Goal: Information Seeking & Learning: Find specific page/section

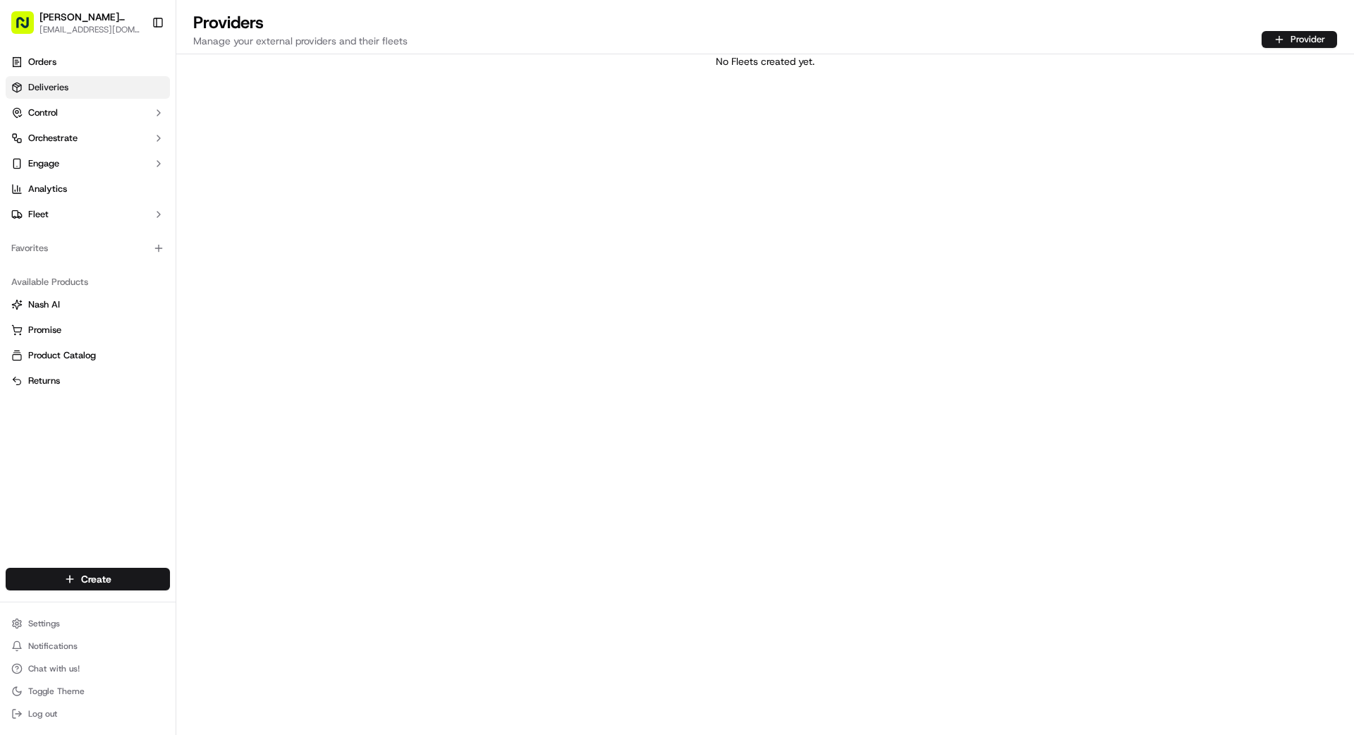
click at [55, 87] on span "Deliveries" at bounding box center [48, 87] width 40 height 13
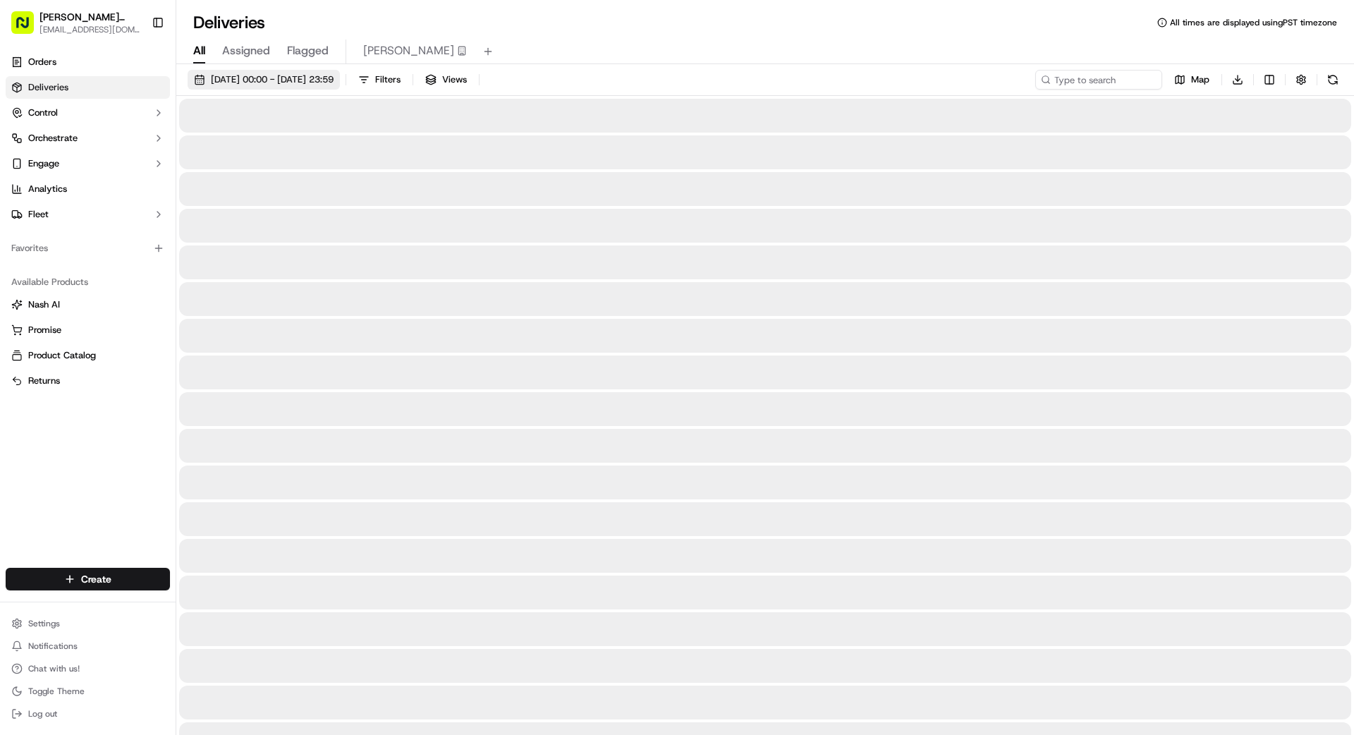
click at [288, 74] on span "[DATE] 00:00 - [DATE] 23:59" at bounding box center [272, 79] width 123 height 13
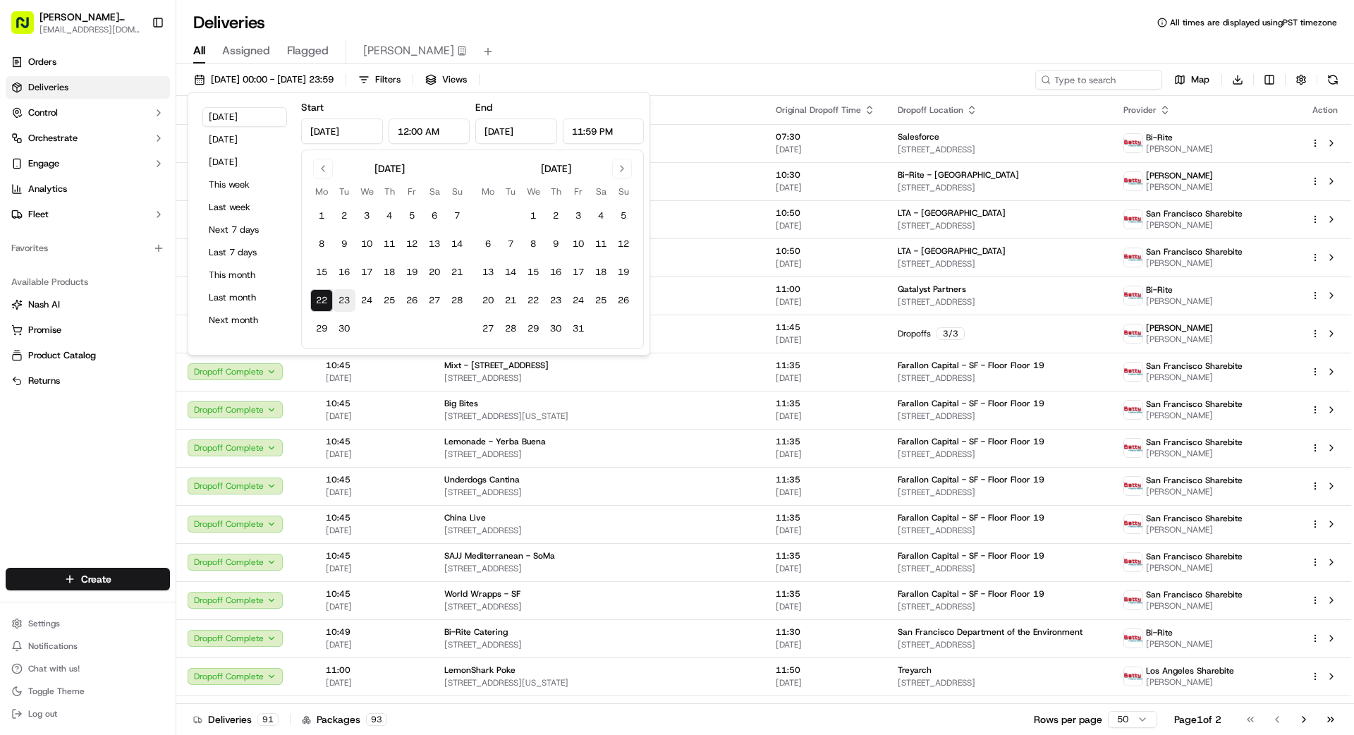
click at [346, 295] on button "23" at bounding box center [344, 300] width 23 height 23
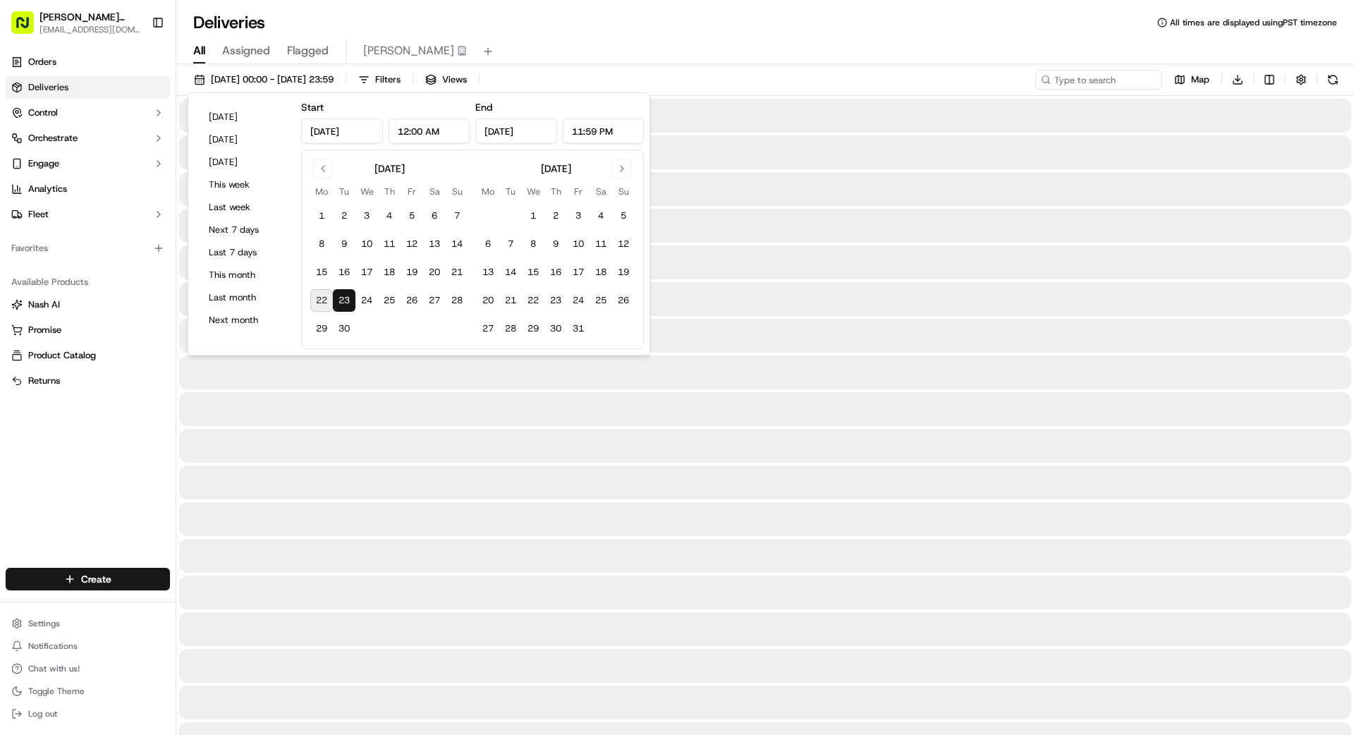
type input "[DATE]"
click at [346, 296] on button "23" at bounding box center [344, 300] width 23 height 23
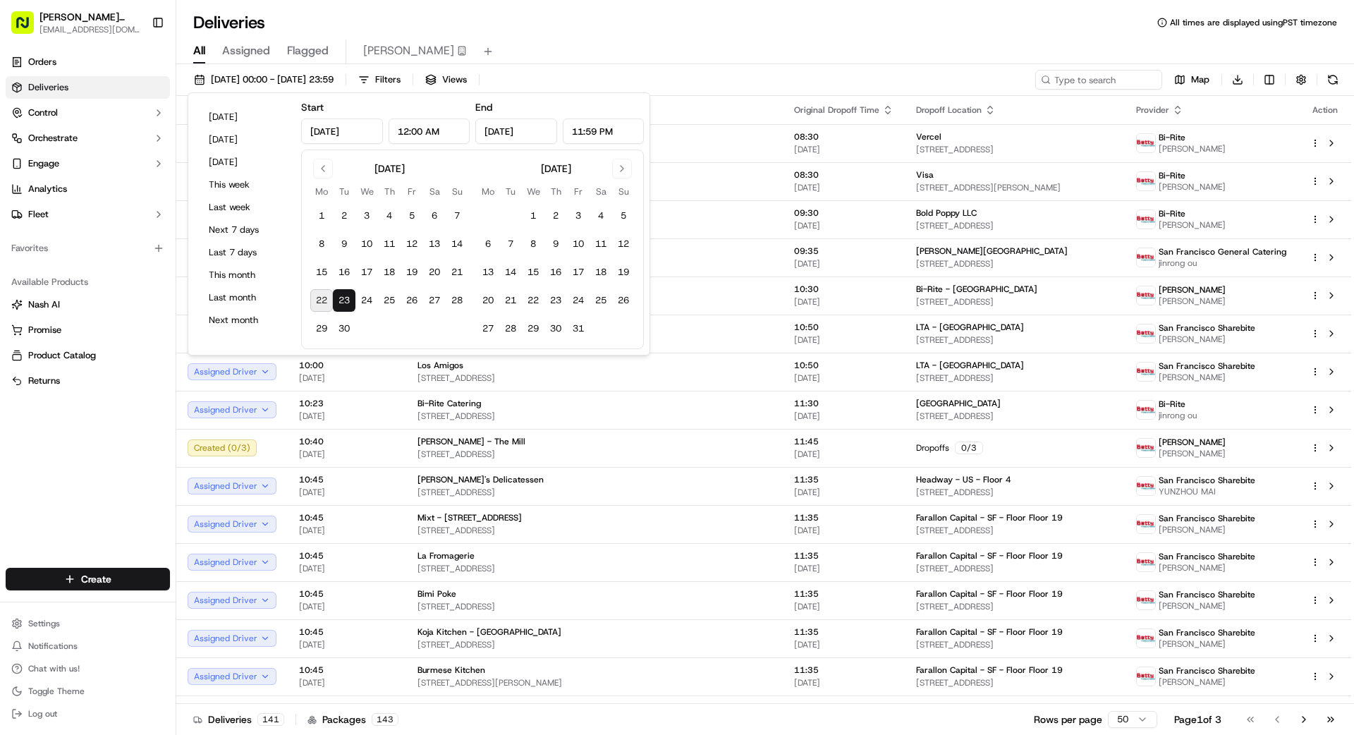
click at [84, 481] on div "Orders Deliveries Control Orchestrate Engage Analytics Fleet Favorites Availabl…" at bounding box center [88, 300] width 176 height 511
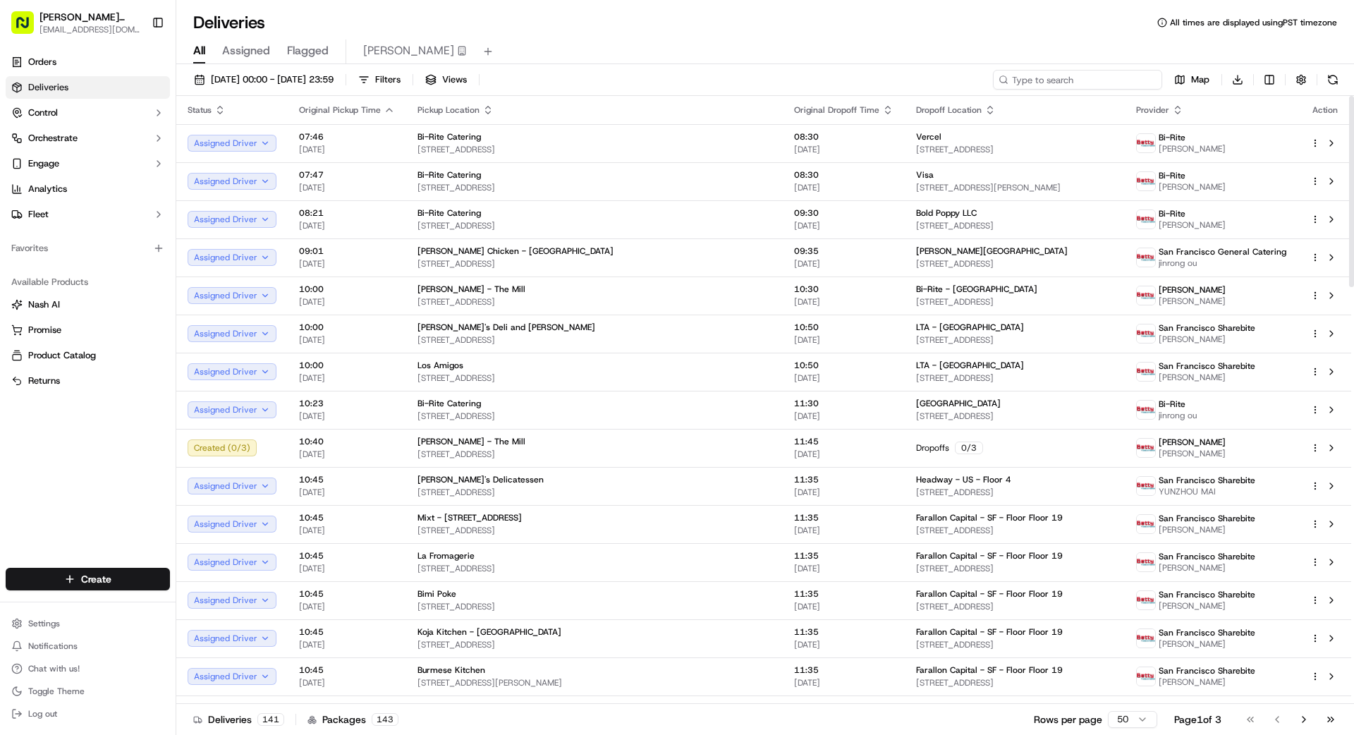
click at [846, 85] on input at bounding box center [1077, 80] width 169 height 20
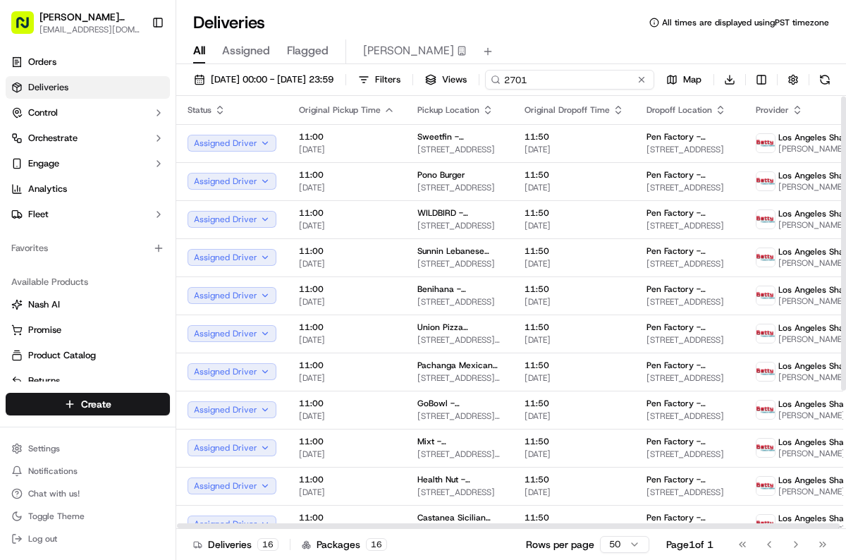
scroll to position [1, 0]
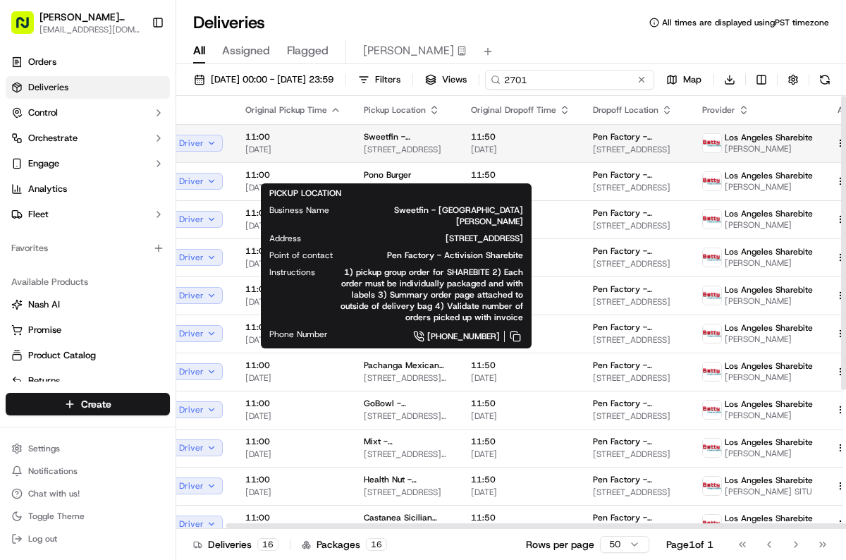
scroll to position [0, 54]
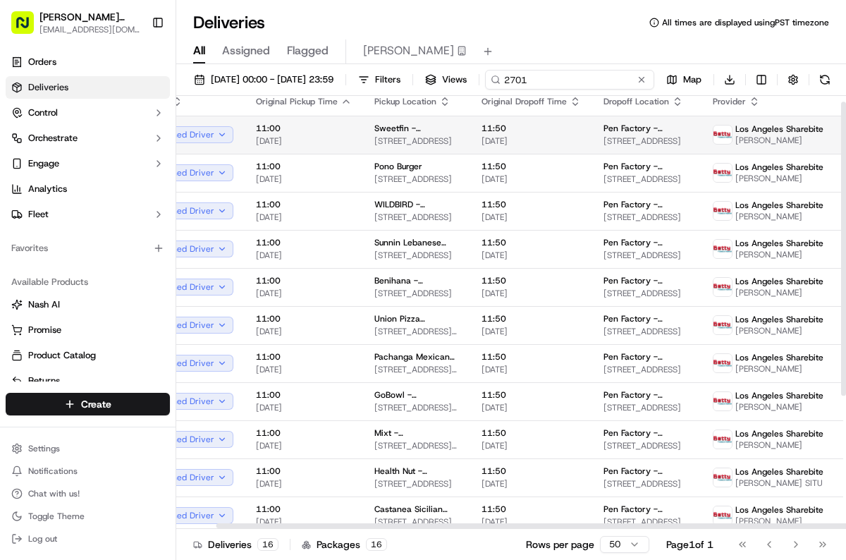
type input "2701"
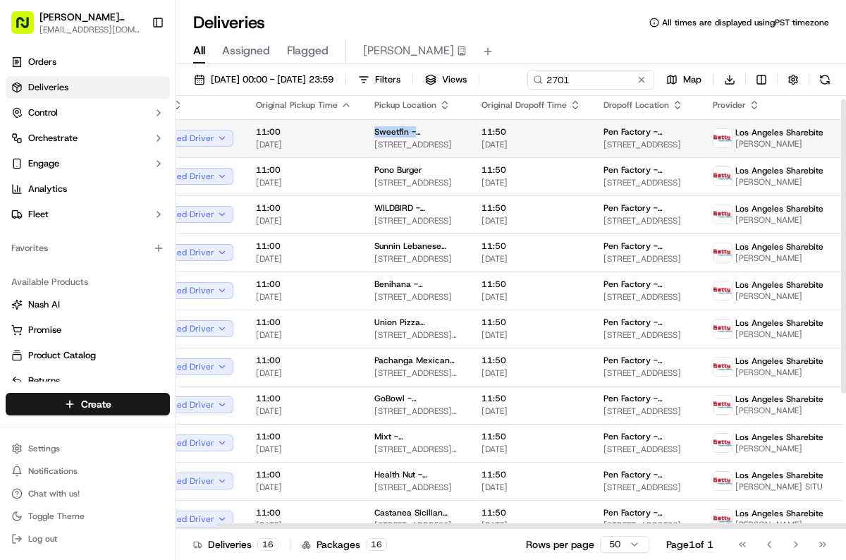
drag, startPoint x: 370, startPoint y: 152, endPoint x: 446, endPoint y: 159, distance: 75.8
click at [446, 157] on td "Sweetfin - [GEOGRAPHIC_DATA][PERSON_NAME] [STREET_ADDRESS]" at bounding box center [416, 138] width 107 height 38
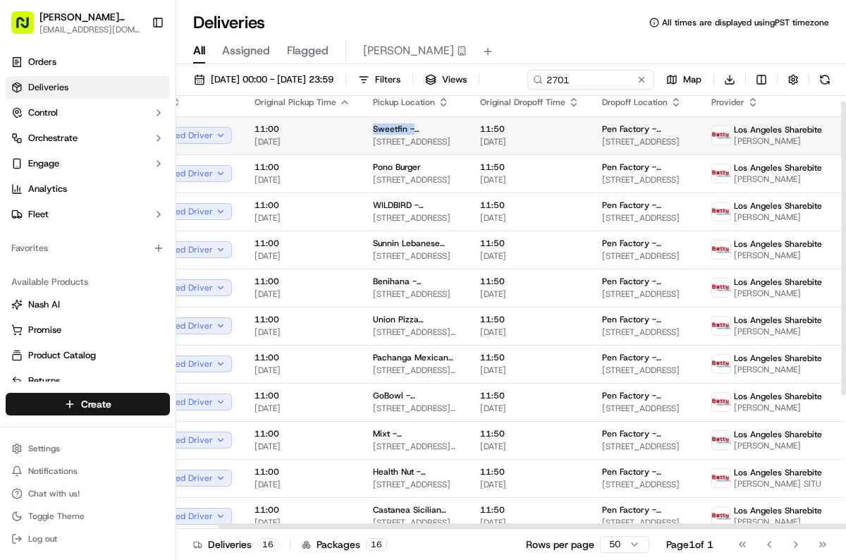
copy span "Sweetfin - Santa"
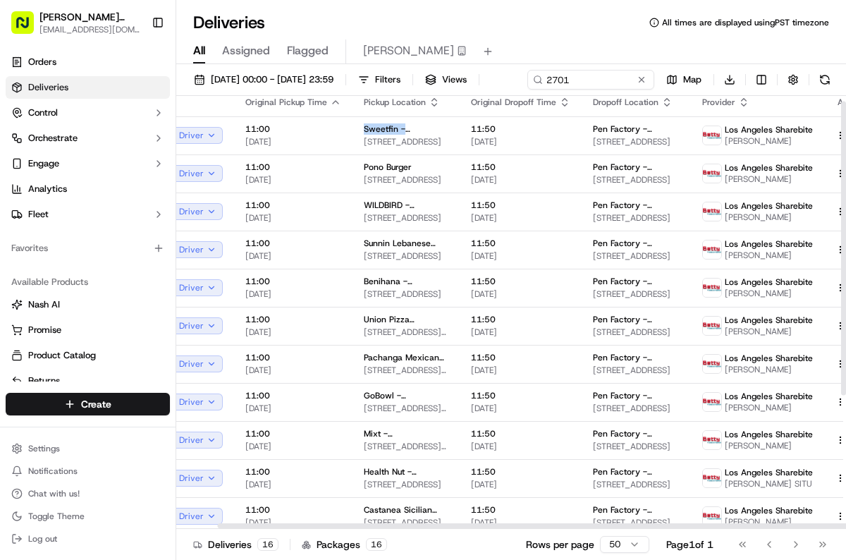
scroll to position [8, 54]
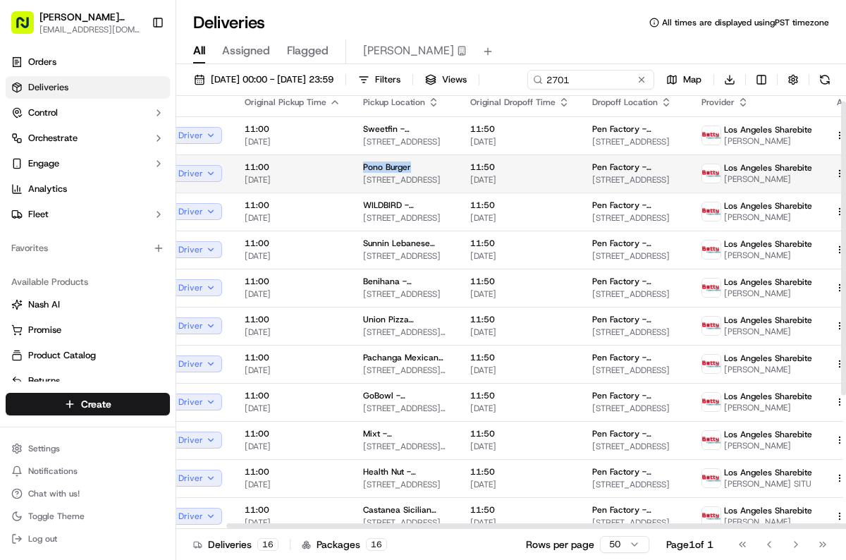
drag, startPoint x: 355, startPoint y: 192, endPoint x: 415, endPoint y: 190, distance: 60.7
click at [415, 190] on td "Pono Burger [STREET_ADDRESS]" at bounding box center [405, 173] width 107 height 38
copy span "Pono Burger"
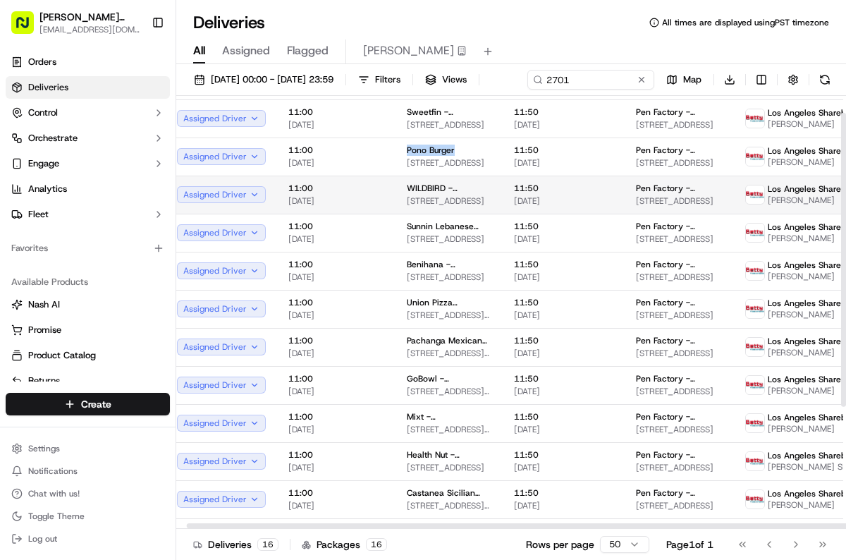
scroll to position [29, 11]
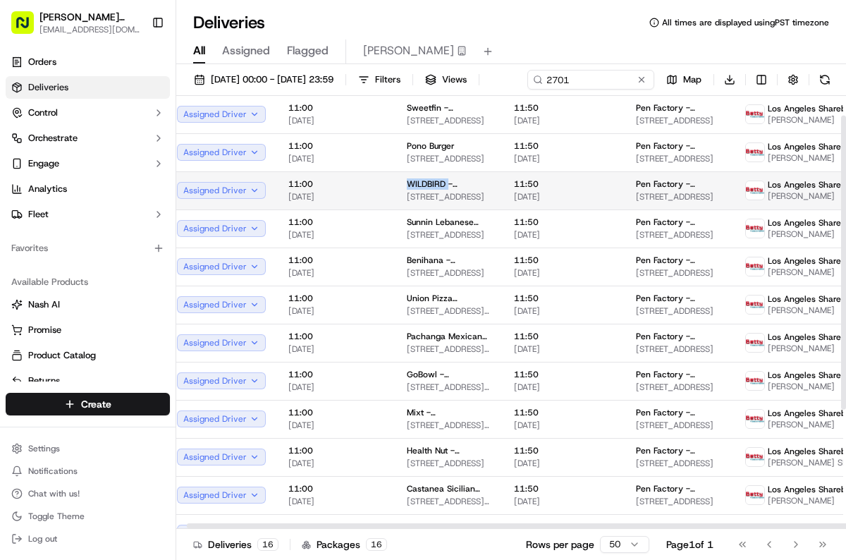
drag, startPoint x: 399, startPoint y: 207, endPoint x: 445, endPoint y: 207, distance: 46.6
click at [445, 207] on td "WILDBIRD - Westwood [STREET_ADDRESS]" at bounding box center [449, 190] width 107 height 38
copy span "WILDBIRD"
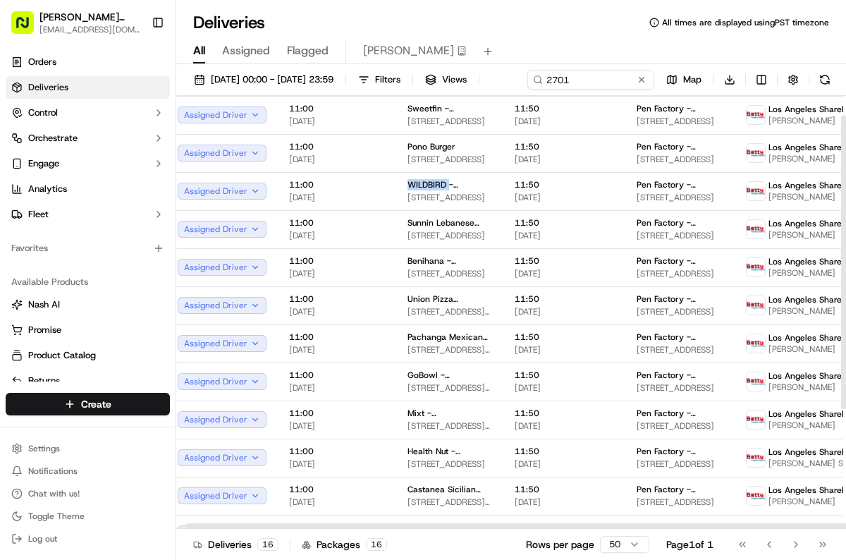
scroll to position [28, 9]
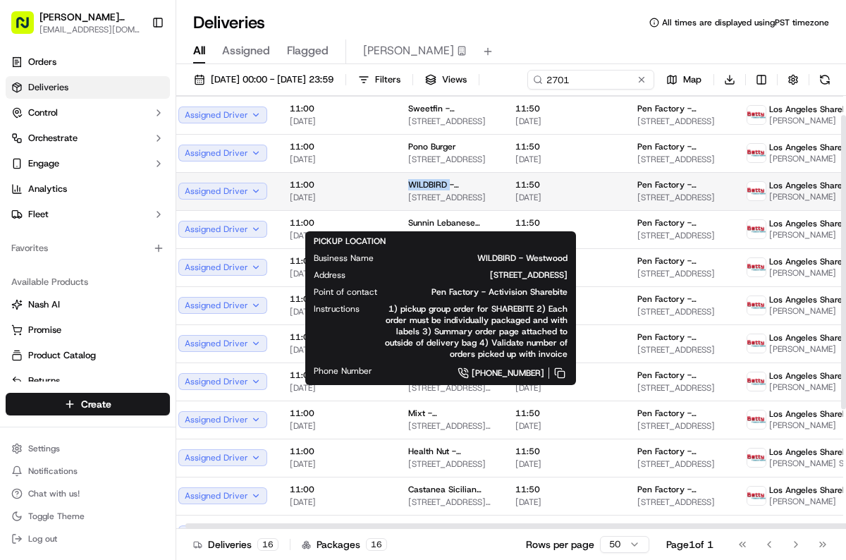
copy span "WILDBIRD"
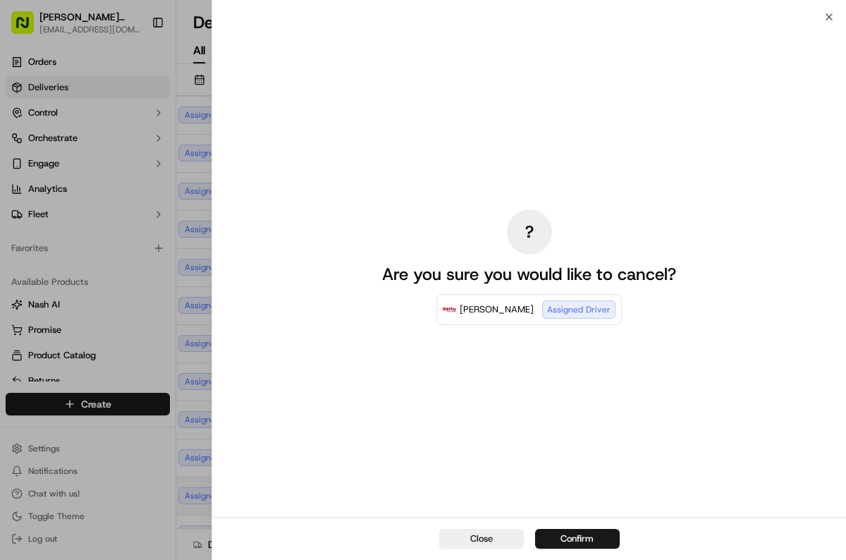
drag, startPoint x: 485, startPoint y: 540, endPoint x: 491, endPoint y: 523, distance: 18.1
click at [485, 540] on button "Close" at bounding box center [481, 539] width 85 height 20
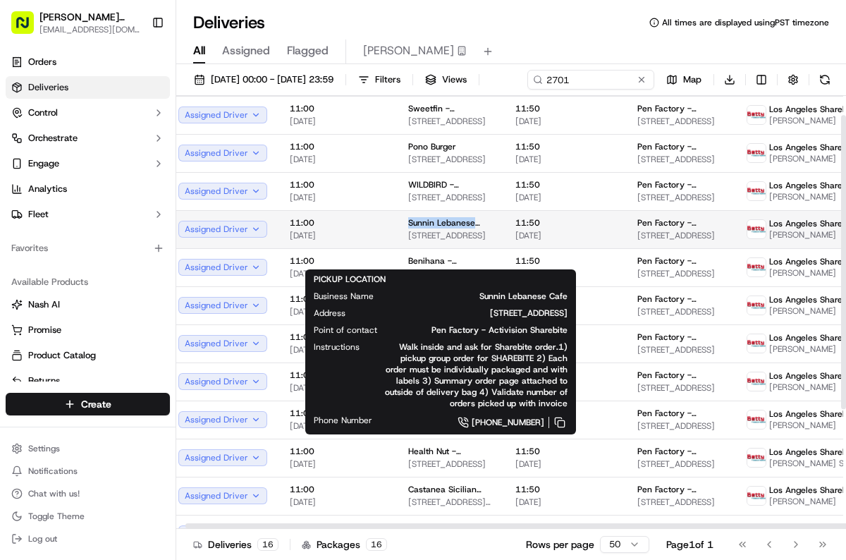
drag, startPoint x: 419, startPoint y: 246, endPoint x: 473, endPoint y: 248, distance: 53.6
click at [473, 248] on td "Sunnin Lebanese Cafe [STREET_ADDRESS]" at bounding box center [450, 229] width 107 height 38
copy span "Sunnin Lebanese"
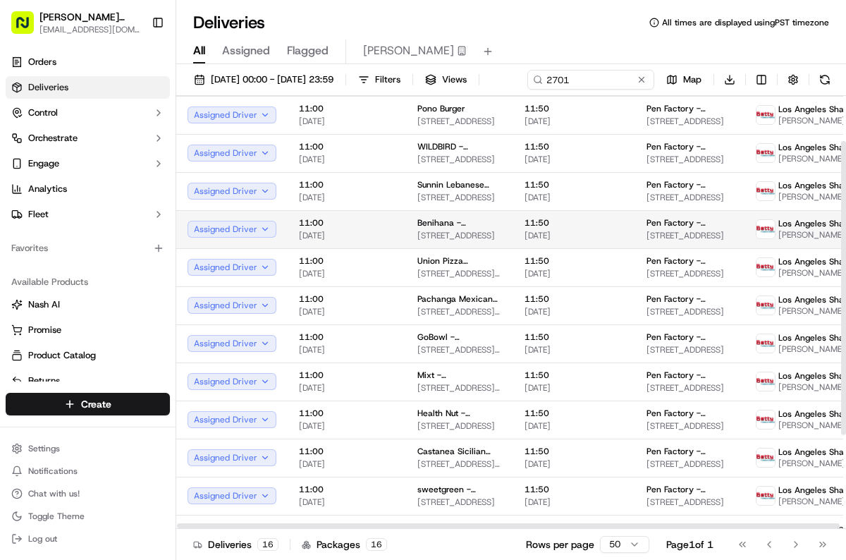
scroll to position [63, 0]
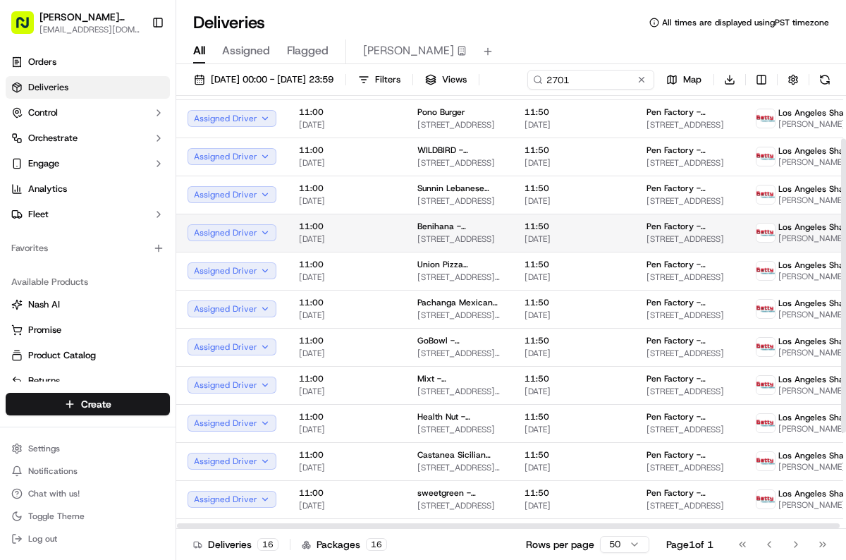
drag, startPoint x: 408, startPoint y: 244, endPoint x: 438, endPoint y: 247, distance: 29.8
click at [449, 246] on td "Benihana - [GEOGRAPHIC_DATA][PERSON_NAME] [STREET_ADDRESS]" at bounding box center [459, 233] width 107 height 38
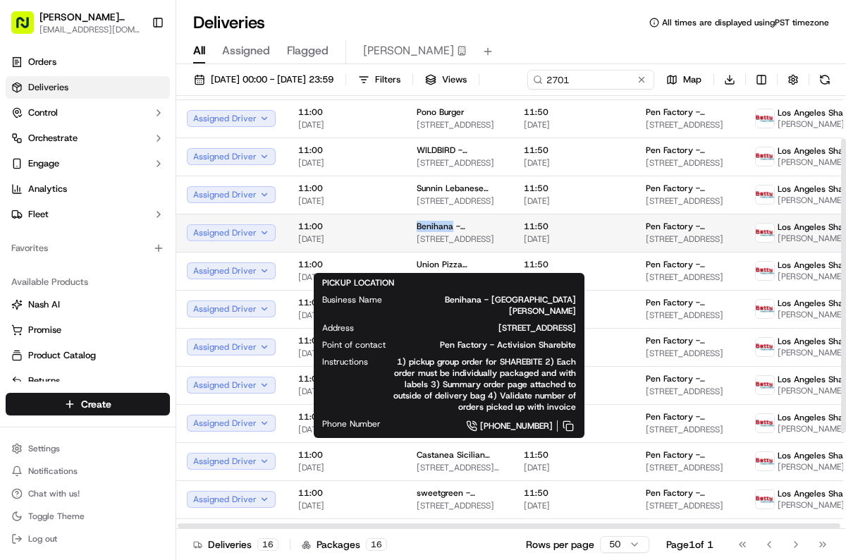
copy span "Benihana"
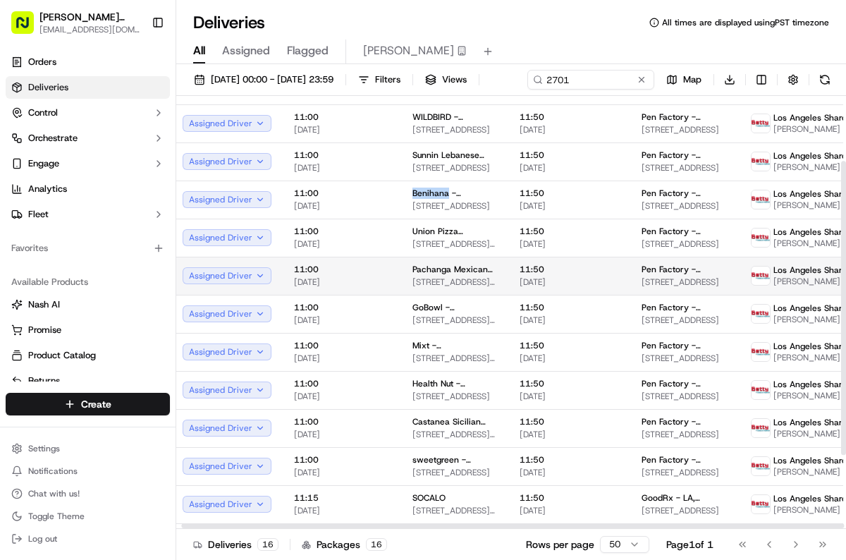
scroll to position [93, 0]
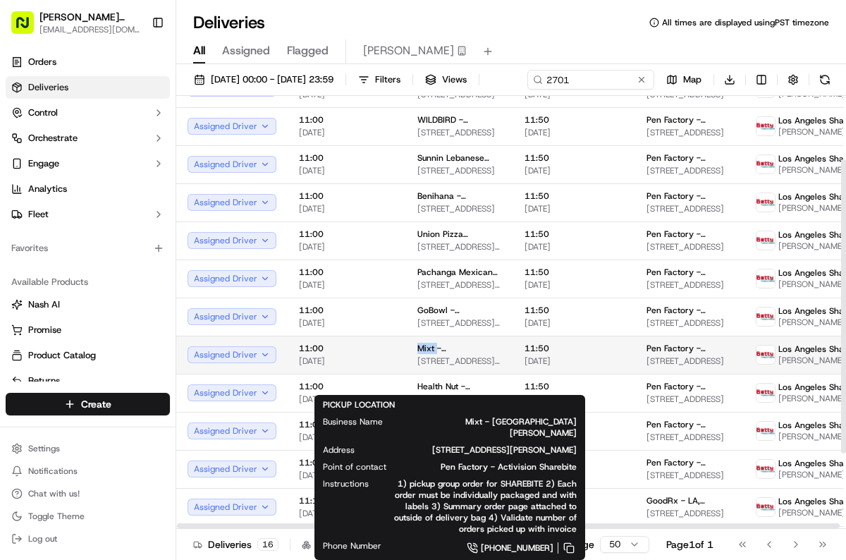
drag, startPoint x: 408, startPoint y: 372, endPoint x: 432, endPoint y: 372, distance: 24.0
click at [432, 372] on td "Mixt - [GEOGRAPHIC_DATA][PERSON_NAME] [STREET_ADDRESS][PERSON_NAME]" at bounding box center [459, 355] width 107 height 38
copy span "Mixt"
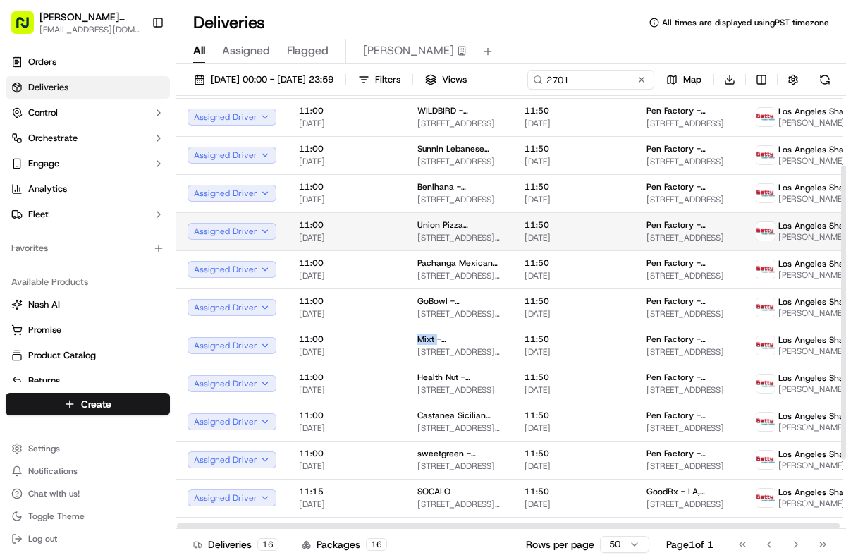
scroll to position [97, 0]
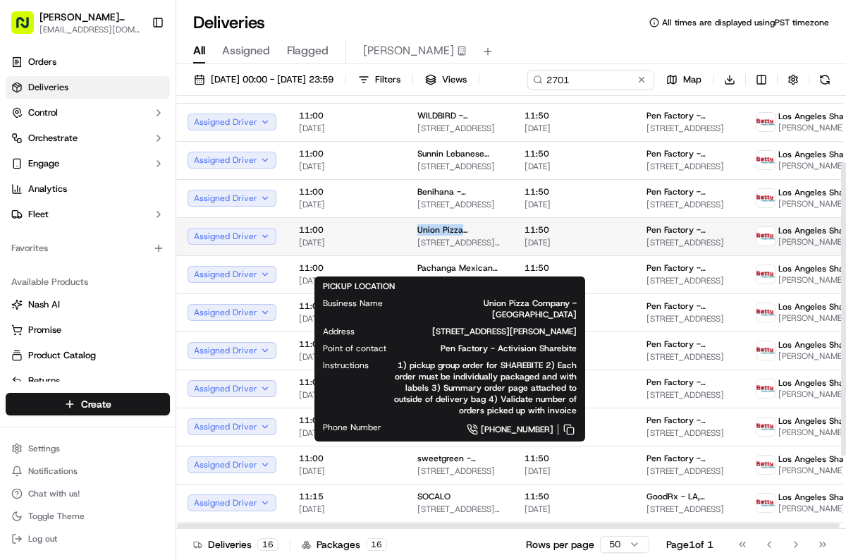
drag, startPoint x: 405, startPoint y: 252, endPoint x: 456, endPoint y: 254, distance: 50.8
click at [456, 254] on td "Union Pizza Company - [GEOGRAPHIC_DATA] [STREET_ADDRESS][PERSON_NAME]" at bounding box center [459, 236] width 107 height 38
copy span "Union Pizza"
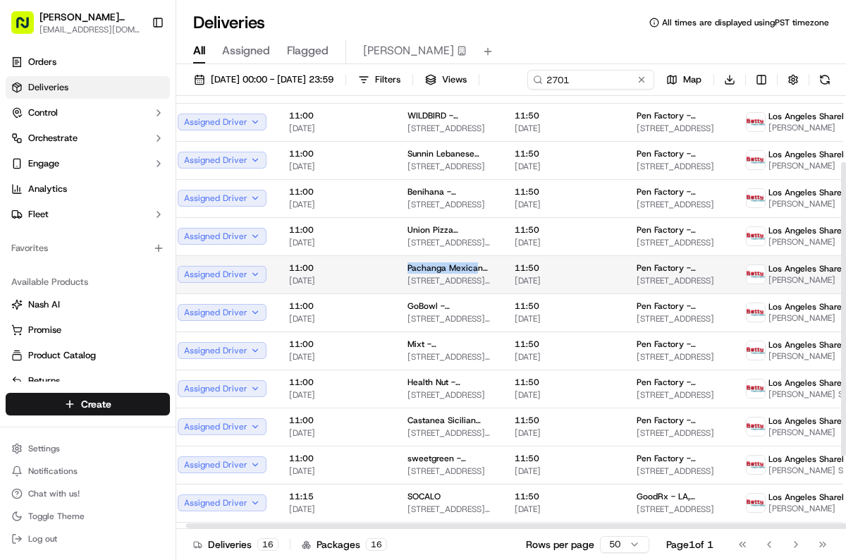
scroll to position [101, 15]
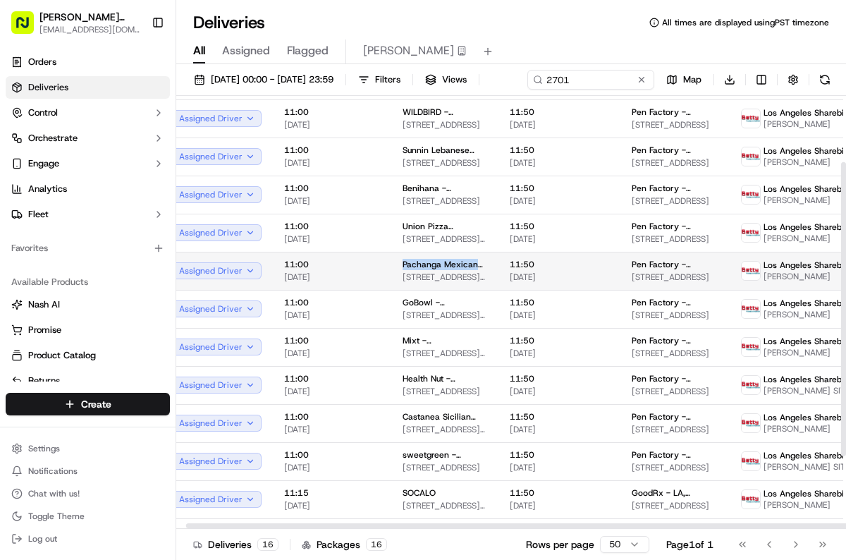
drag, startPoint x: 399, startPoint y: 292, endPoint x: 470, endPoint y: 294, distance: 71.3
click at [470, 290] on td "Pachanga Mexican Grill - [GEOGRAPHIC_DATA] [STREET_ADDRESS][PERSON_NAME]" at bounding box center [444, 271] width 107 height 38
copy span "Pachanga Mexican"
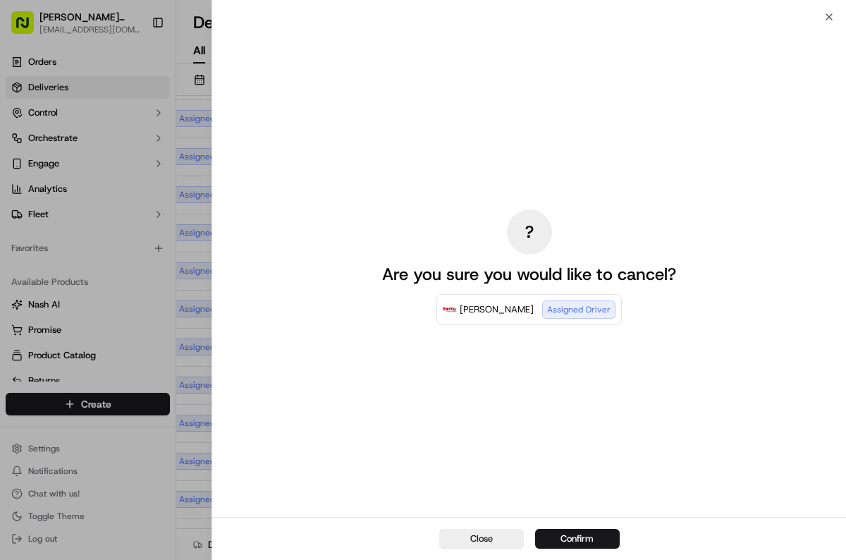
click at [499, 535] on button "Close" at bounding box center [481, 539] width 85 height 20
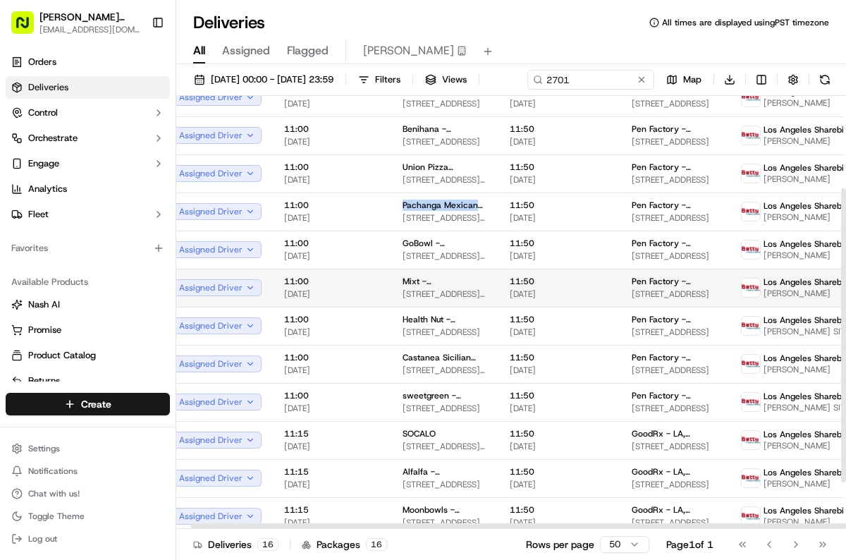
scroll to position [161, 15]
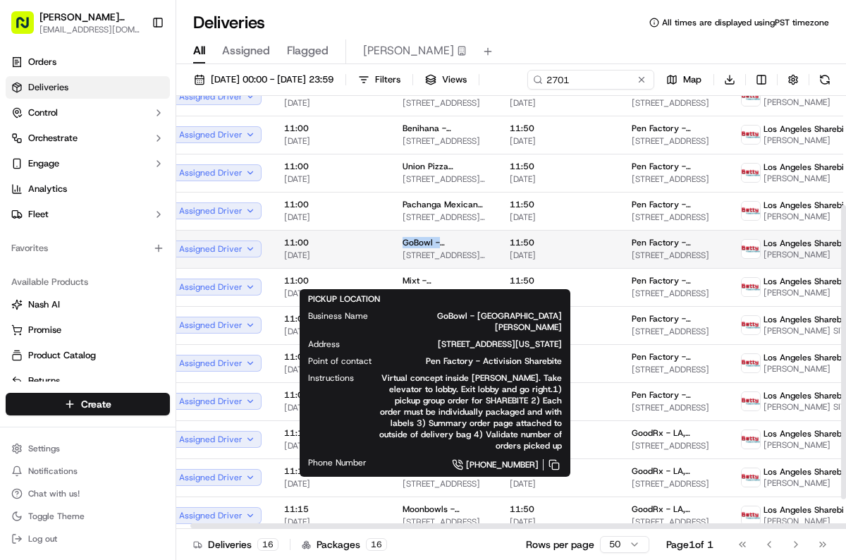
drag, startPoint x: 391, startPoint y: 266, endPoint x: 461, endPoint y: 270, distance: 70.0
click at [461, 268] on td "GoBowl - [GEOGRAPHIC_DATA][PERSON_NAME] [STREET_ADDRESS][US_STATE]" at bounding box center [444, 249] width 107 height 38
copy span "GoBowl - Santa"
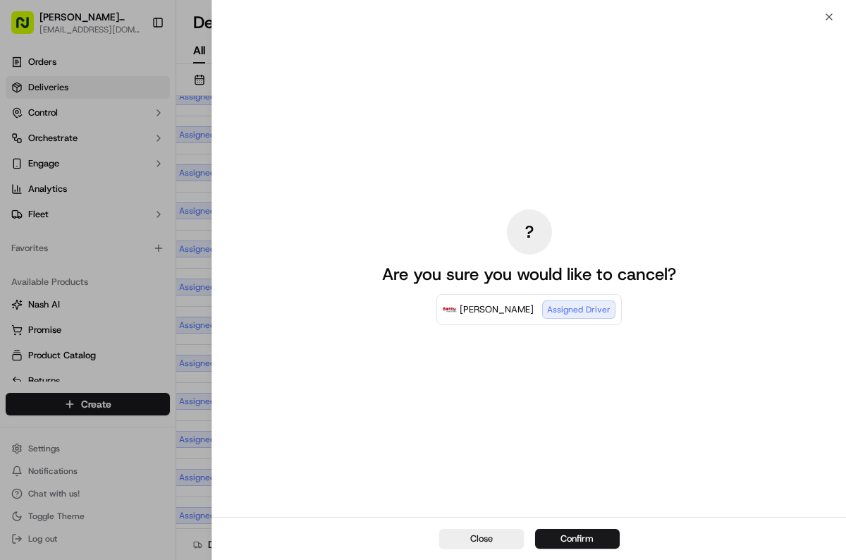
click at [485, 543] on button "Close" at bounding box center [481, 539] width 85 height 20
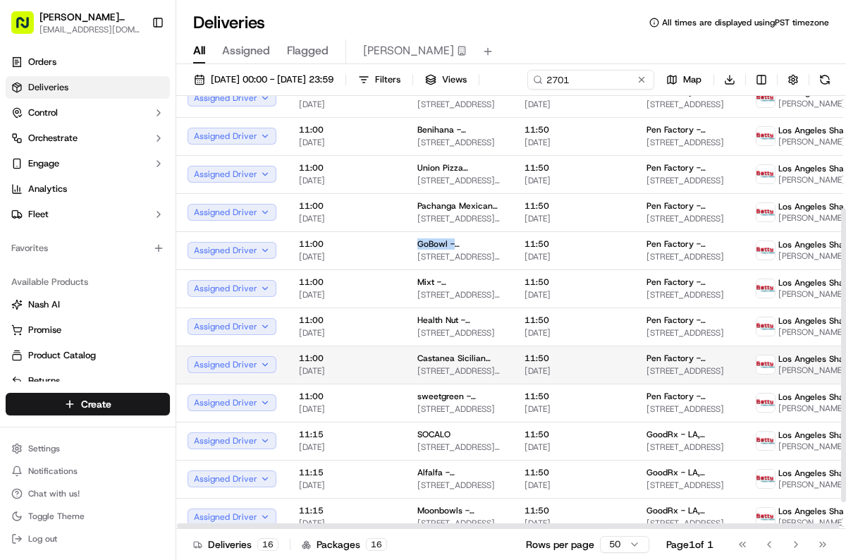
scroll to position [172, 0]
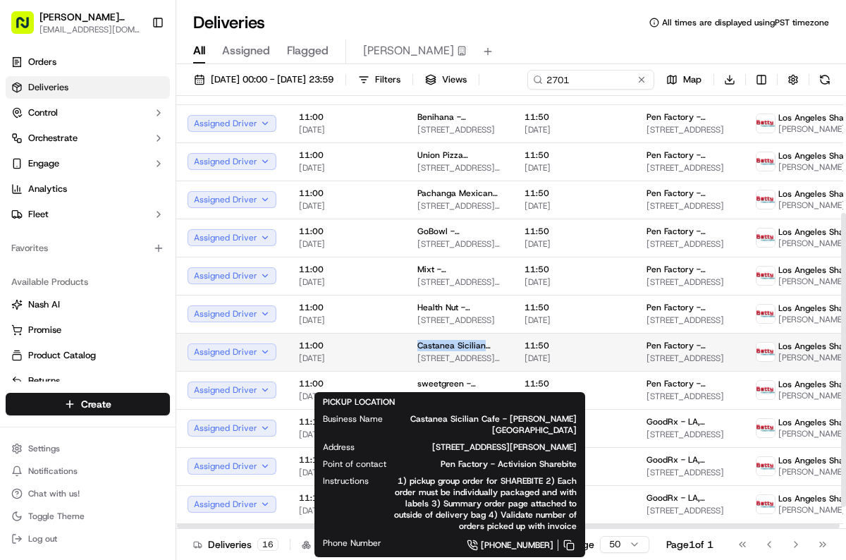
drag, startPoint x: 411, startPoint y: 369, endPoint x: 478, endPoint y: 370, distance: 67.7
click at [478, 370] on td "Castanea Sicilian Cafe - [PERSON_NAME][GEOGRAPHIC_DATA] [STREET_ADDRESS][PERSON…" at bounding box center [459, 352] width 107 height 38
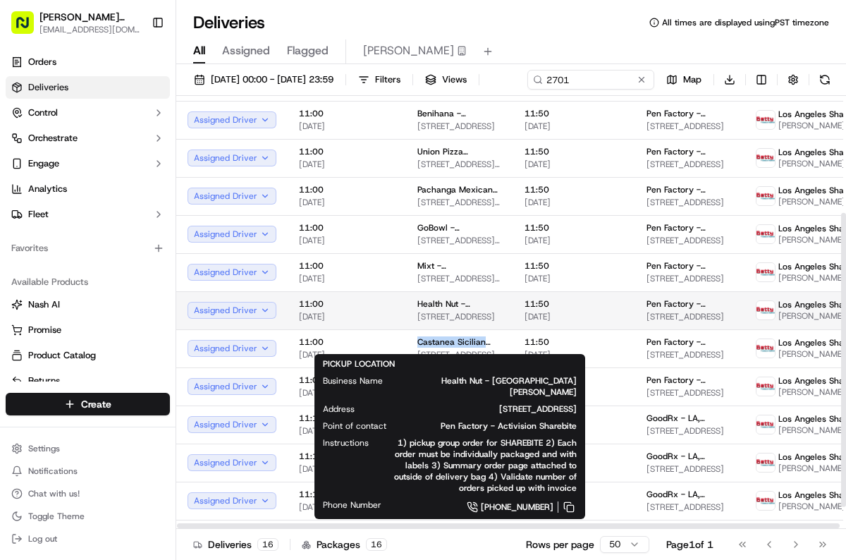
scroll to position [183, 0]
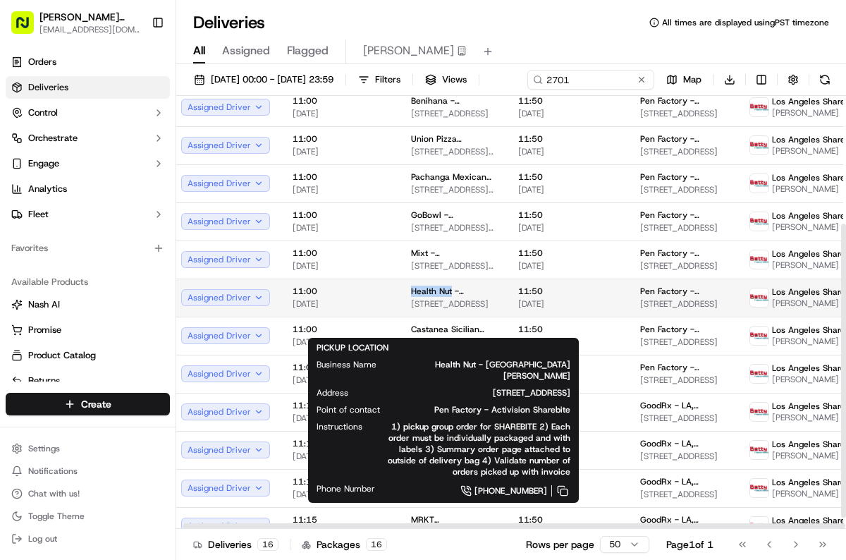
drag, startPoint x: 403, startPoint y: 312, endPoint x: 447, endPoint y: 312, distance: 43.0
click at [447, 312] on td "Health Nut - [GEOGRAPHIC_DATA][PERSON_NAME] [STREET_ADDRESS]" at bounding box center [453, 298] width 107 height 38
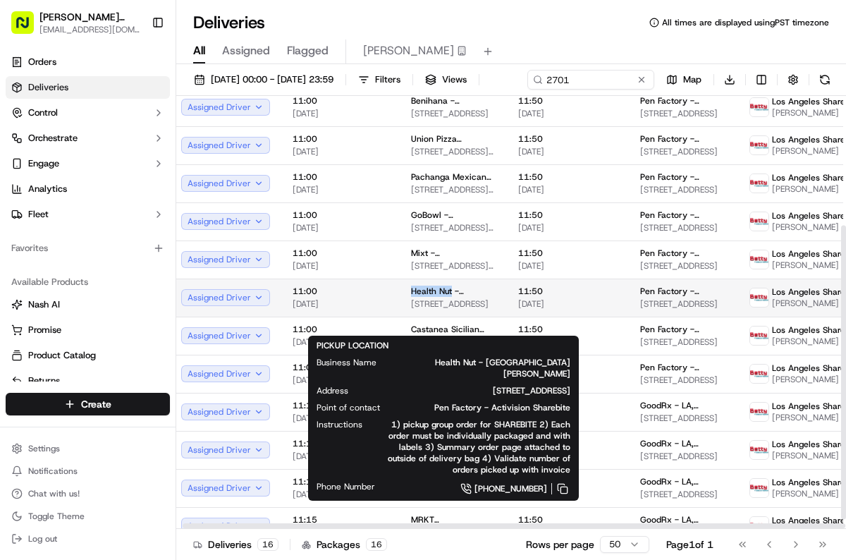
scroll to position [190, 6]
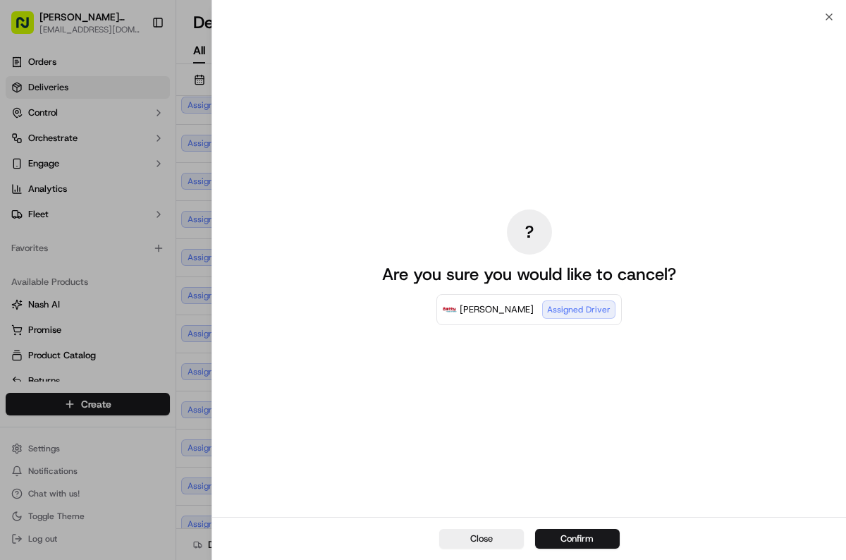
drag, startPoint x: 499, startPoint y: 536, endPoint x: 470, endPoint y: 548, distance: 32.0
click at [499, 536] on button "Close" at bounding box center [481, 539] width 85 height 20
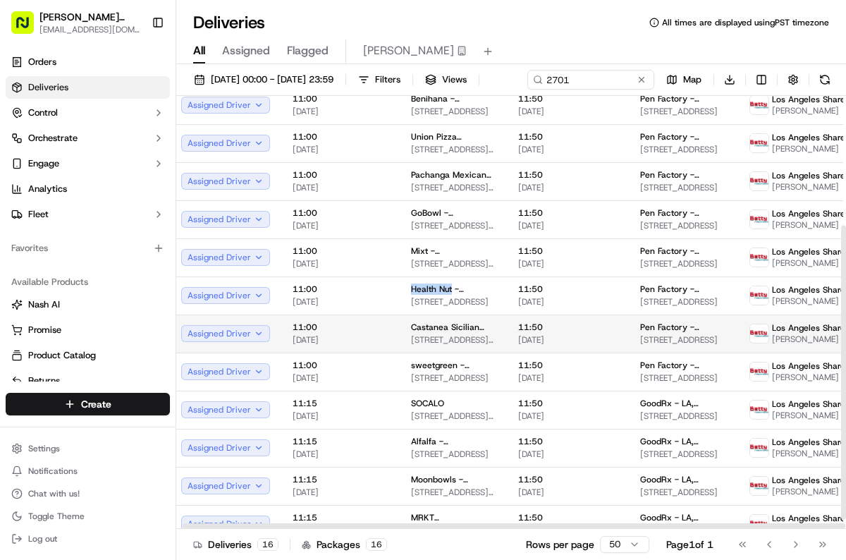
scroll to position [205, 6]
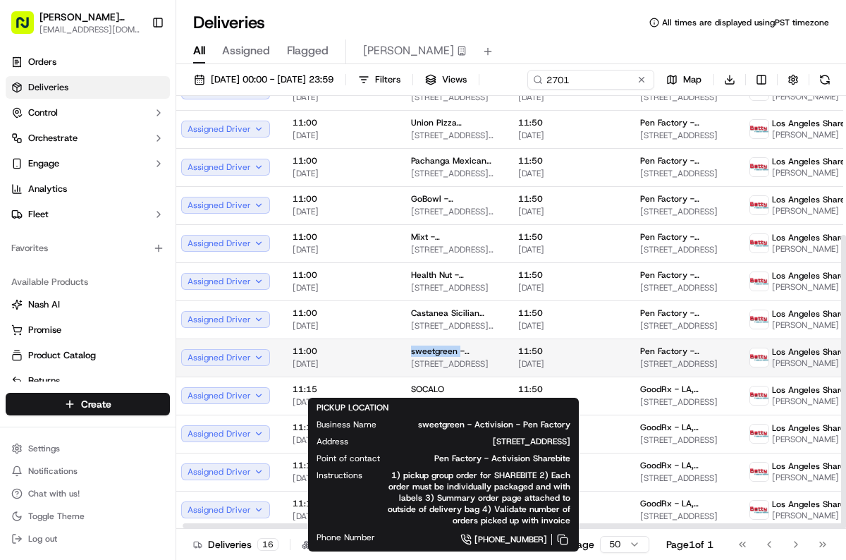
drag, startPoint x: 405, startPoint y: 377, endPoint x: 454, endPoint y: 379, distance: 49.4
click at [454, 377] on td "sweetgreen - Activision - Pen Factory [STREET_ADDRESS]" at bounding box center [453, 358] width 107 height 38
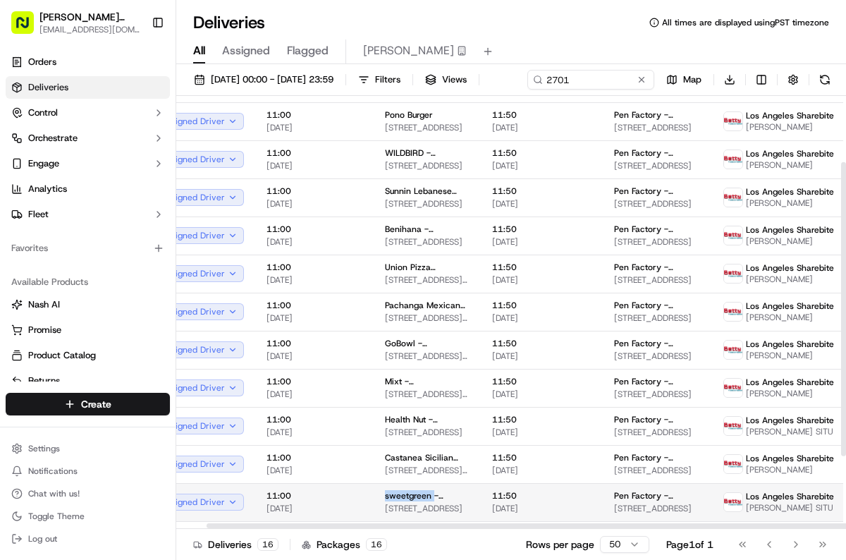
scroll to position [205, 32]
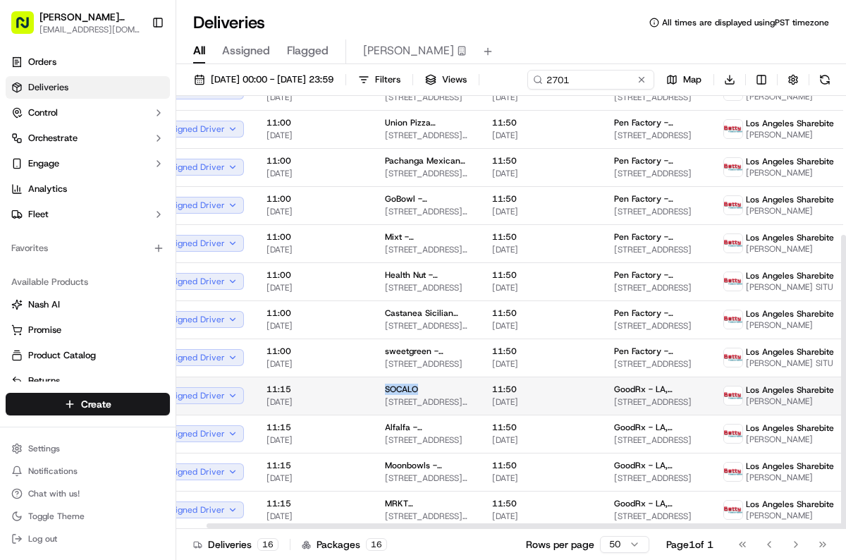
drag, startPoint x: 375, startPoint y: 413, endPoint x: 423, endPoint y: 411, distance: 48.0
click at [423, 411] on td "SOCALO [STREET_ADDRESS][PERSON_NAME]" at bounding box center [427, 396] width 107 height 38
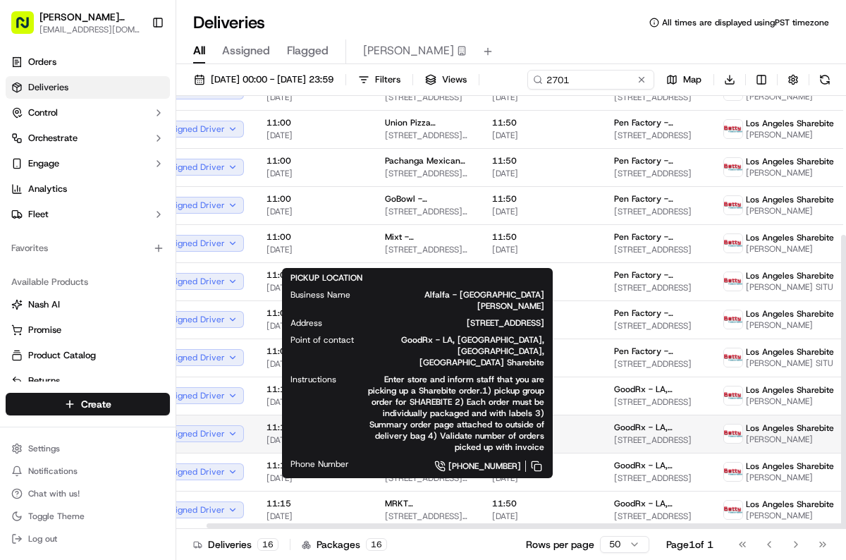
drag, startPoint x: 376, startPoint y: 449, endPoint x: 434, endPoint y: 451, distance: 57.9
click at [434, 451] on td "Alfalfa - [GEOGRAPHIC_DATA][PERSON_NAME] [STREET_ADDRESS]" at bounding box center [427, 434] width 107 height 38
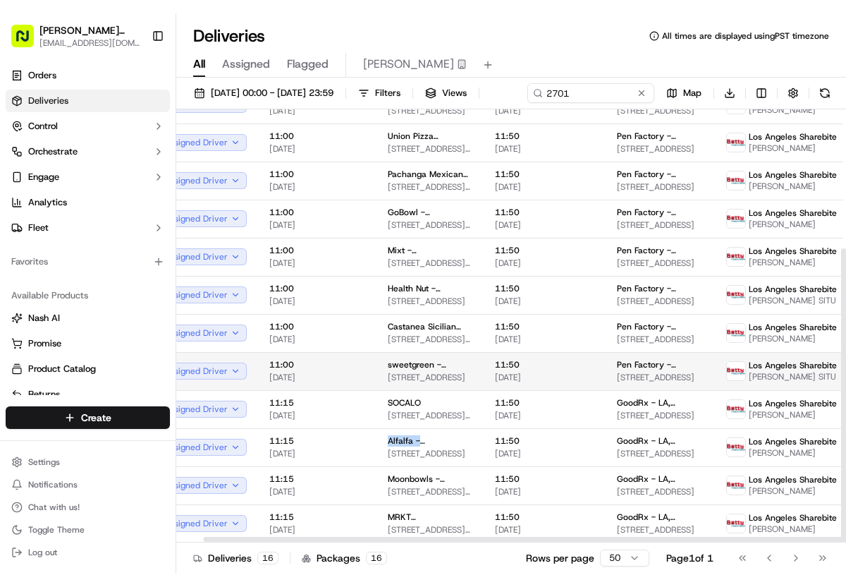
scroll to position [205, 29]
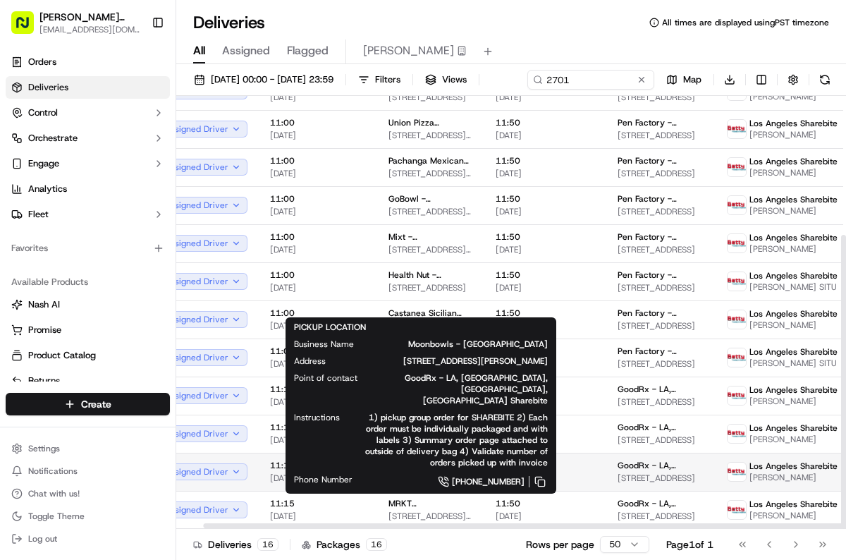
drag, startPoint x: 384, startPoint y: 489, endPoint x: 430, endPoint y: 490, distance: 45.9
click at [430, 490] on td "Moonbowls - [GEOGRAPHIC_DATA][STREET_ADDRESS][PERSON_NAME][GEOGRAPHIC_DATA]" at bounding box center [430, 472] width 107 height 38
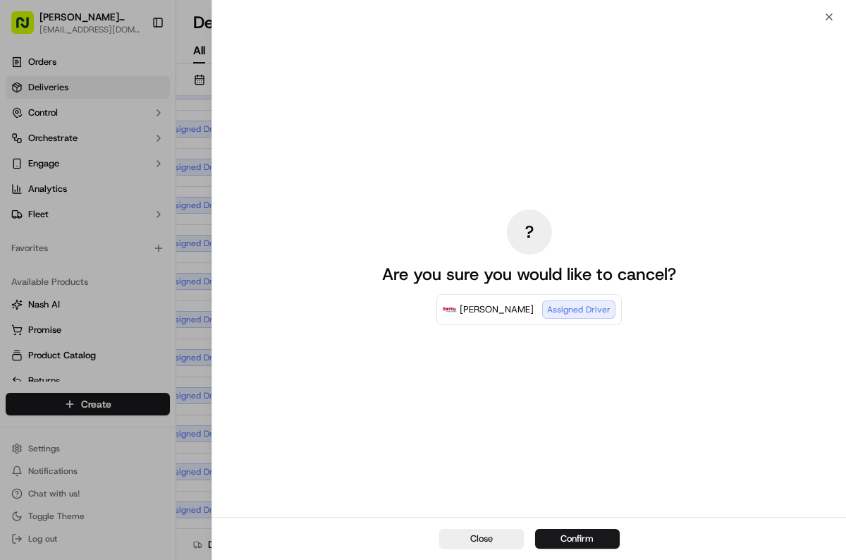
drag, startPoint x: 476, startPoint y: 535, endPoint x: 430, endPoint y: 554, distance: 49.6
click at [475, 535] on button "Close" at bounding box center [481, 539] width 85 height 20
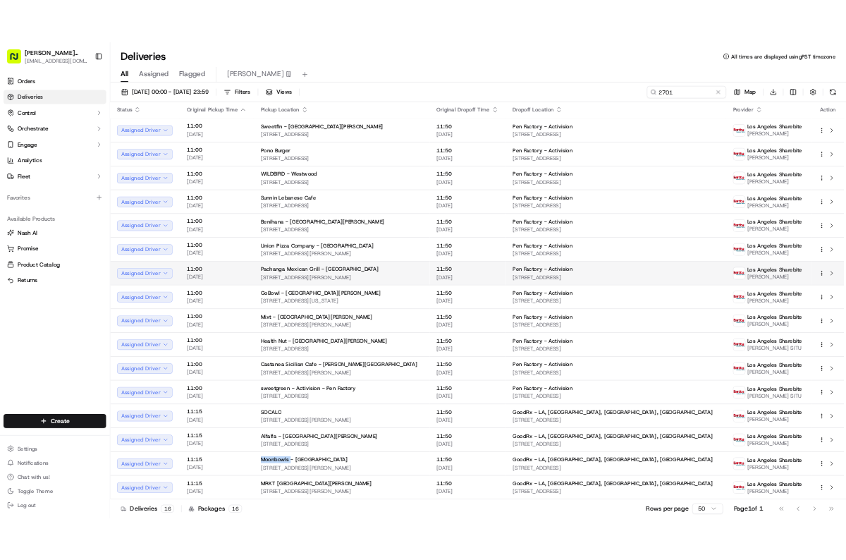
scroll to position [30, 0]
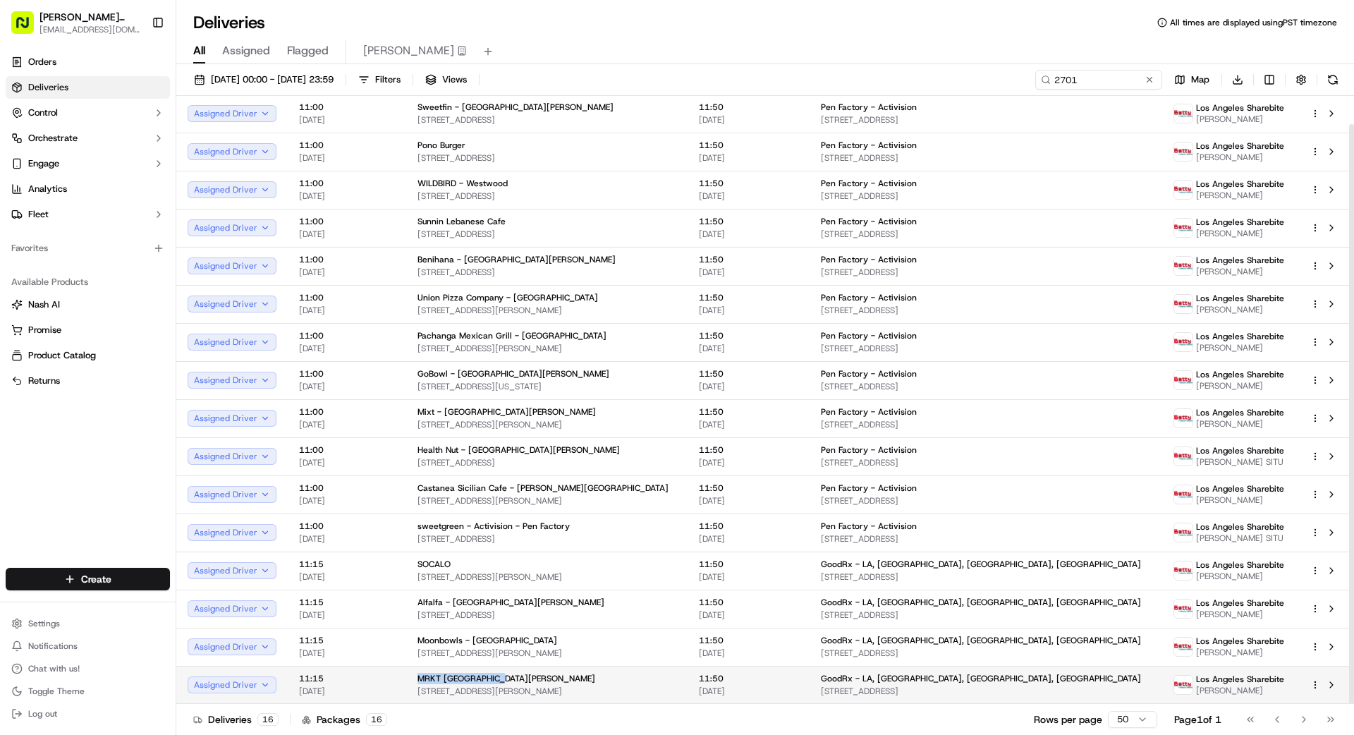
drag, startPoint x: 410, startPoint y: 677, endPoint x: 493, endPoint y: 678, distance: 83.2
click at [493, 559] on td "MRKT [GEOGRAPHIC_DATA][PERSON_NAME] [STREET_ADDRESS][PERSON_NAME]" at bounding box center [546, 685] width 281 height 38
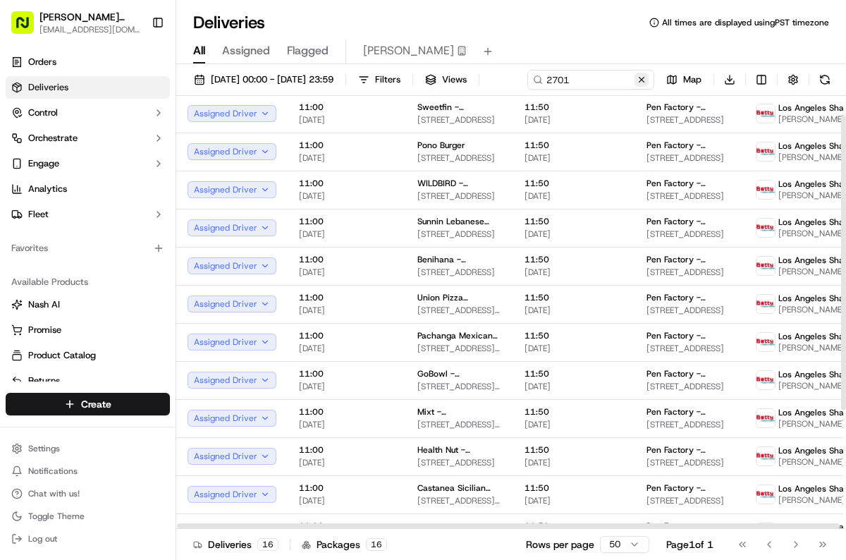
click at [635, 87] on button at bounding box center [642, 80] width 14 height 14
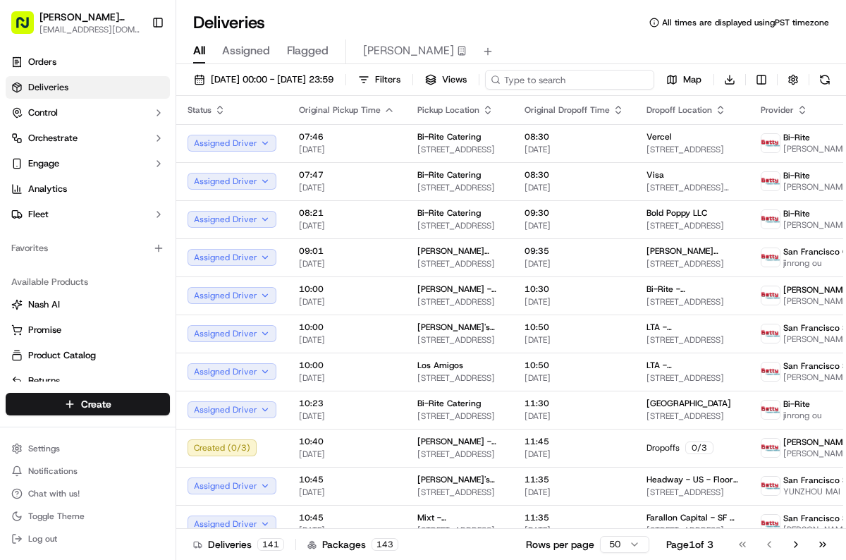
click at [485, 90] on input at bounding box center [569, 80] width 169 height 20
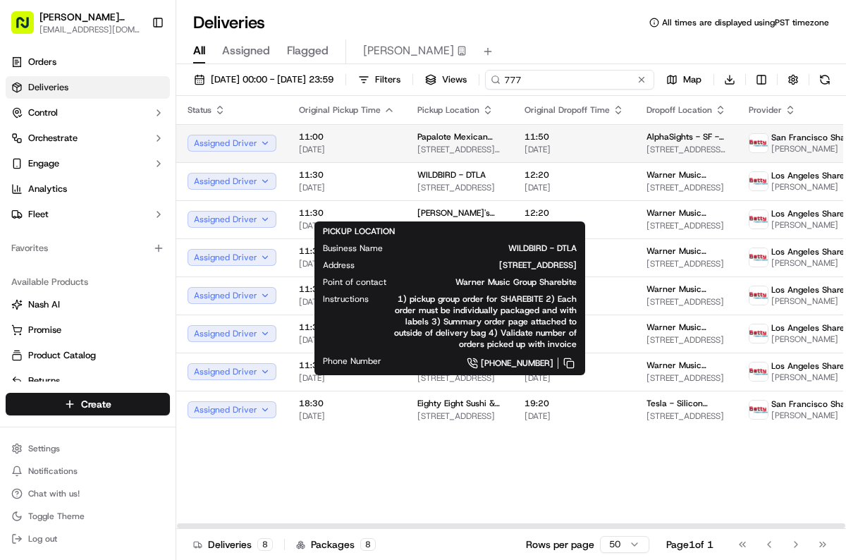
scroll to position [0, 1]
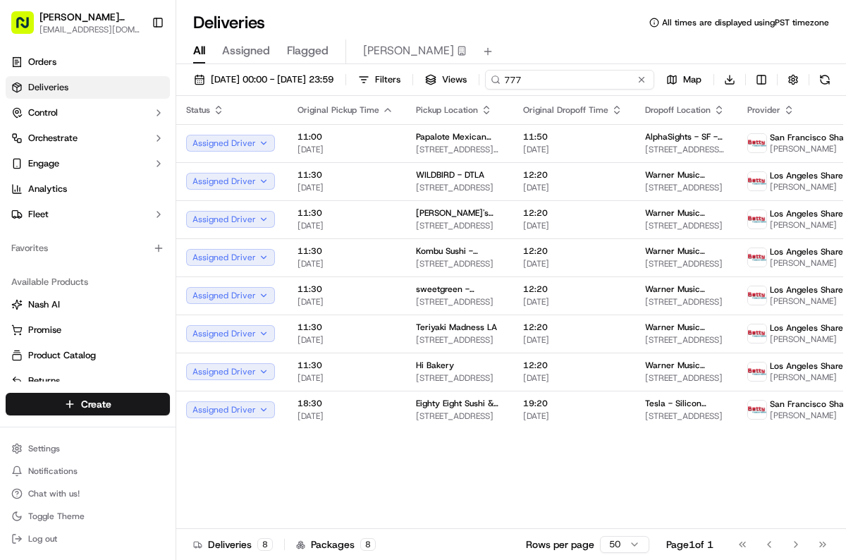
type input "777"
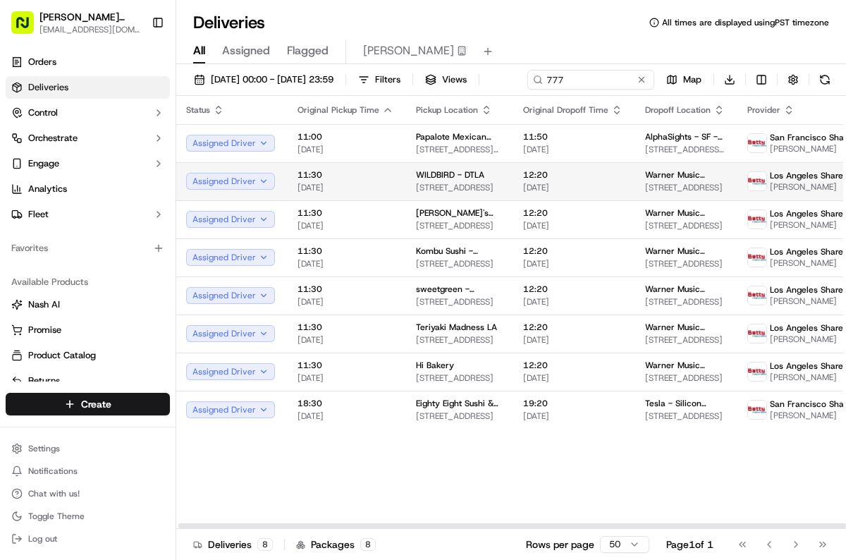
scroll to position [0, 6]
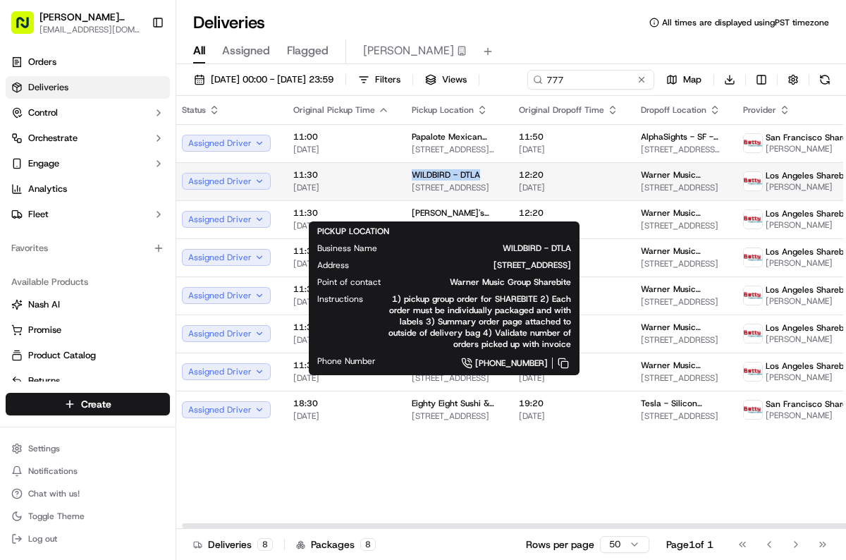
drag, startPoint x: 404, startPoint y: 197, endPoint x: 479, endPoint y: 199, distance: 74.8
click at [479, 199] on td "WILDBIRD - DTLA [STREET_ADDRESS]" at bounding box center [454, 181] width 107 height 38
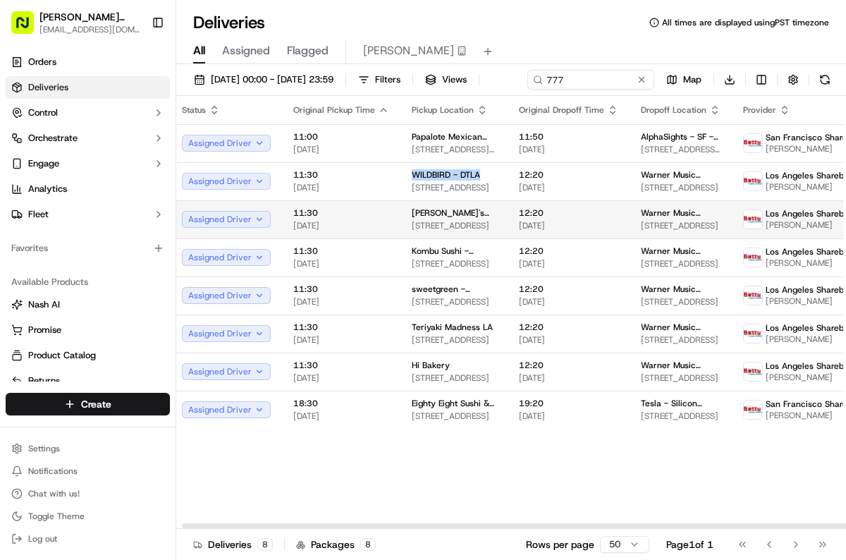
scroll to position [0, 10]
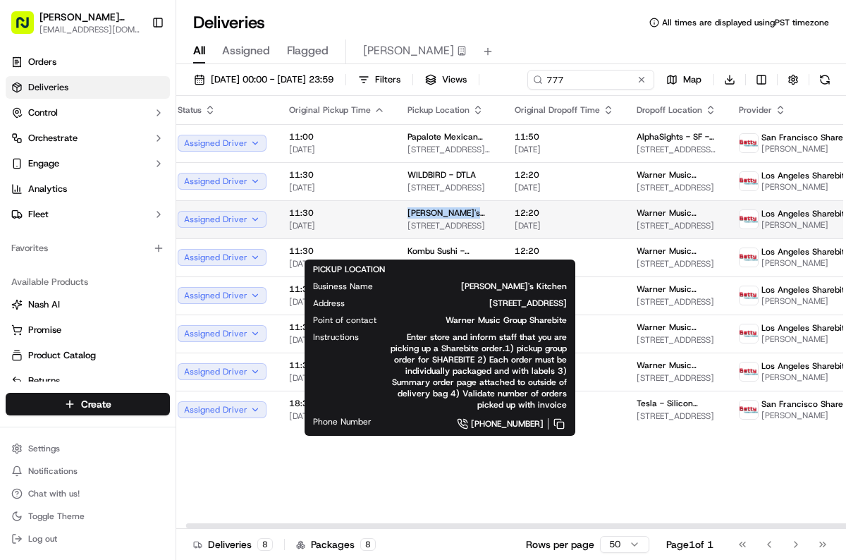
drag, startPoint x: 393, startPoint y: 235, endPoint x: 474, endPoint y: 238, distance: 81.2
click at [474, 238] on td "[PERSON_NAME]'s Kitchen [STREET_ADDRESS]" at bounding box center [449, 219] width 107 height 38
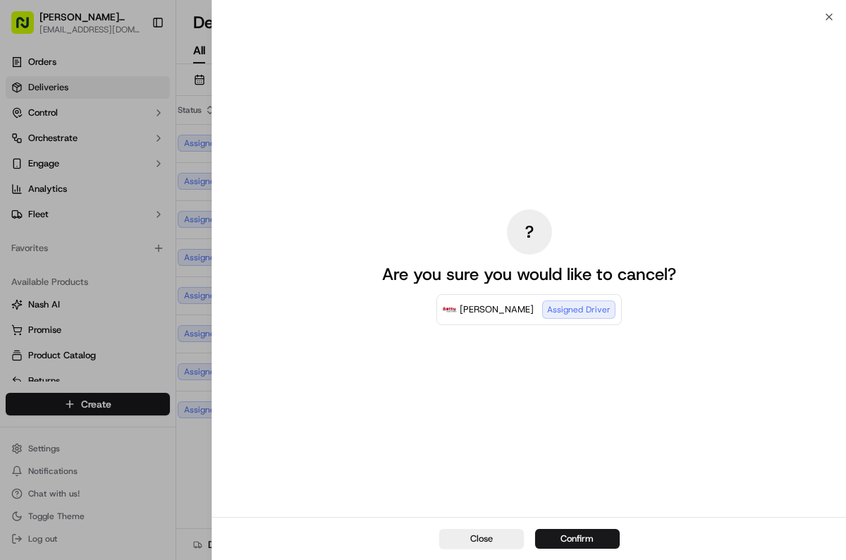
click at [493, 531] on button "Close" at bounding box center [481, 539] width 85 height 20
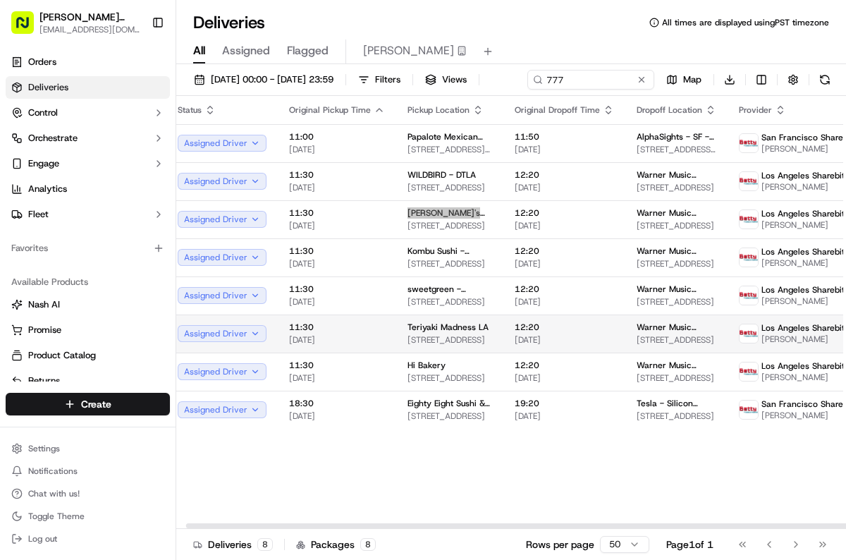
scroll to position [0, 20]
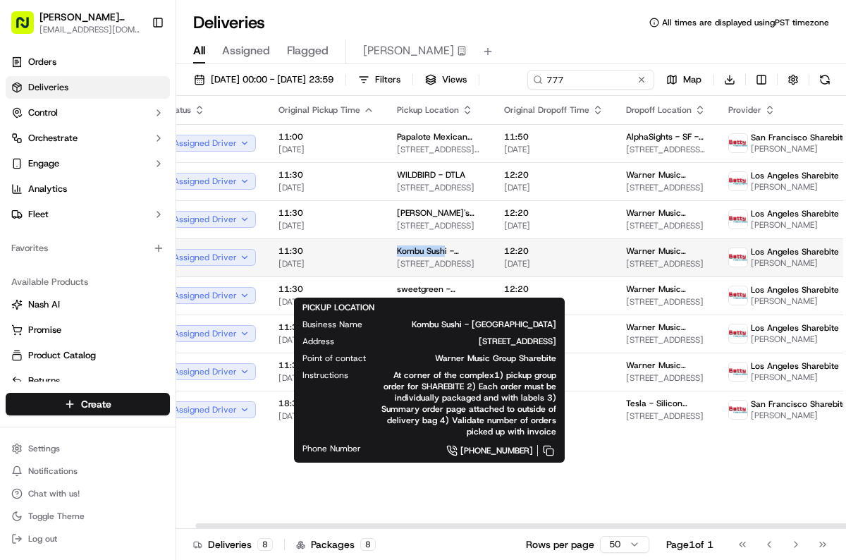
drag, startPoint x: 384, startPoint y: 273, endPoint x: 443, endPoint y: 274, distance: 59.3
click at [444, 274] on td "Kombu Sushi - Arts District [STREET_ADDRESS]" at bounding box center [439, 257] width 107 height 38
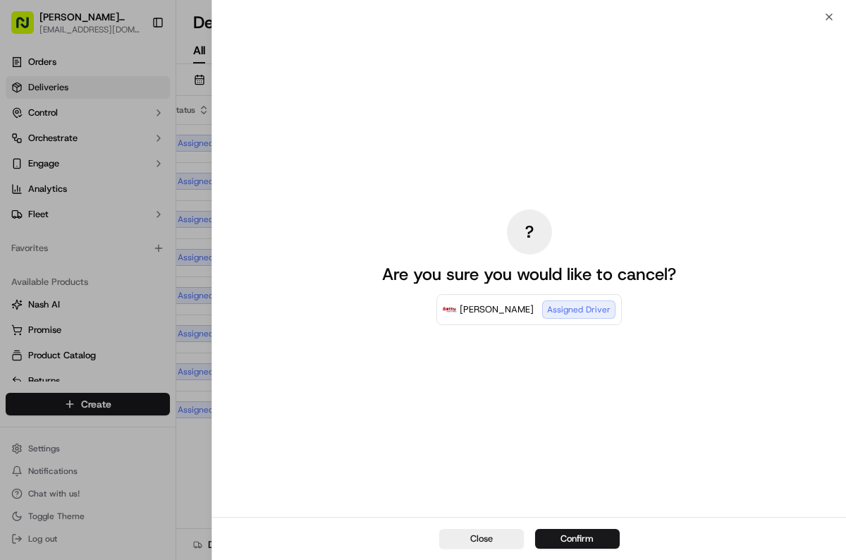
click at [488, 541] on button "Close" at bounding box center [481, 539] width 85 height 20
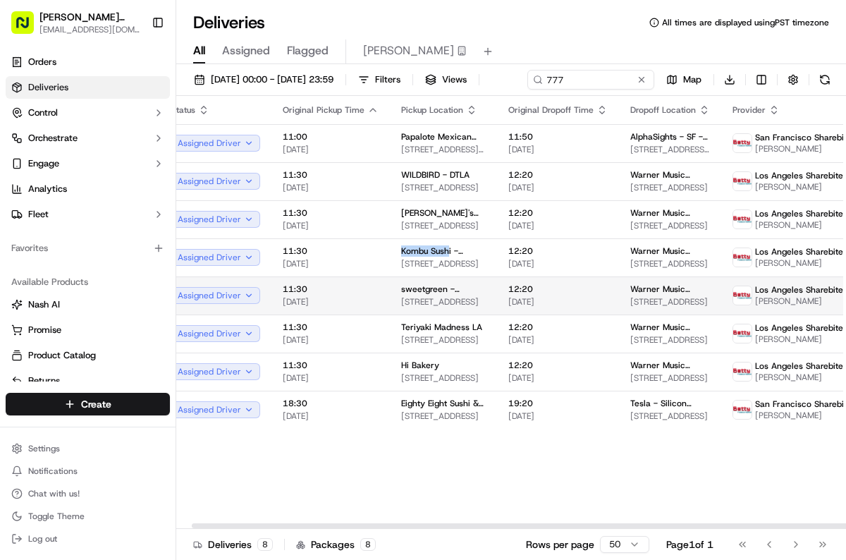
scroll to position [0, 24]
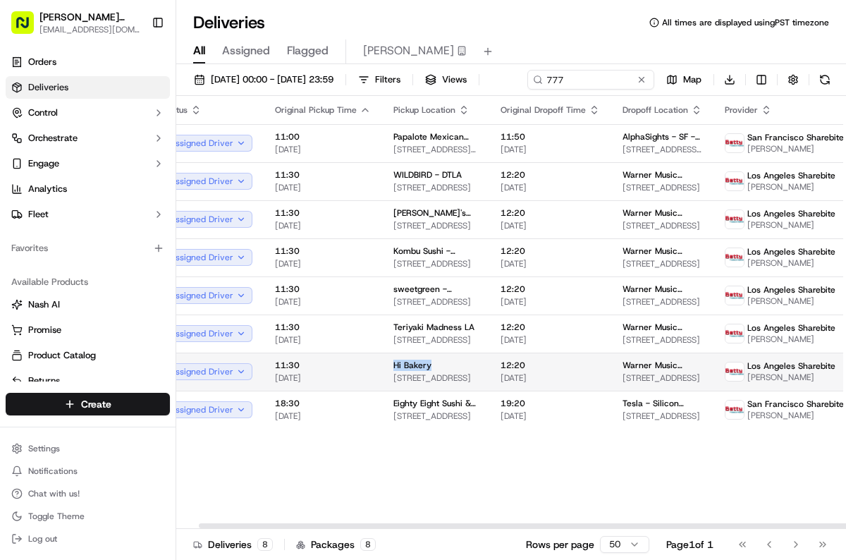
drag, startPoint x: 383, startPoint y: 389, endPoint x: 435, endPoint y: 390, distance: 51.5
click at [435, 390] on td "Hi Bakery [STREET_ADDRESS]" at bounding box center [435, 372] width 107 height 38
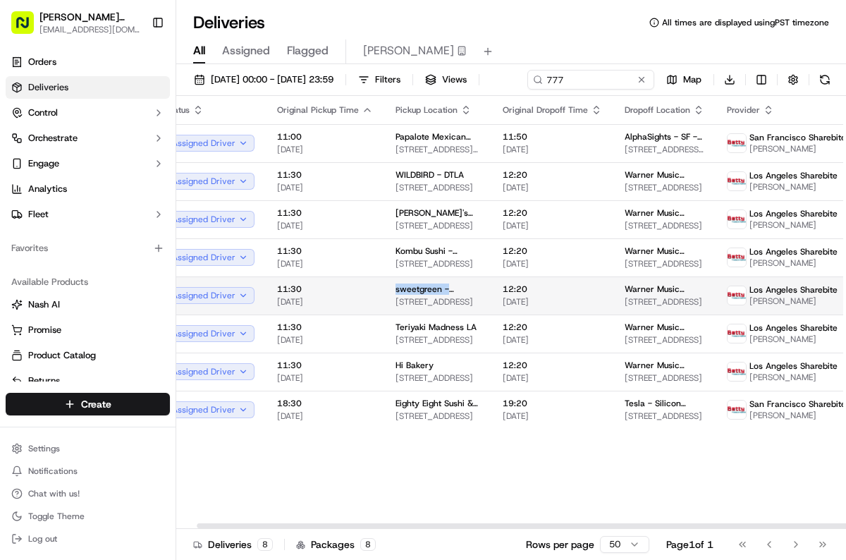
scroll to position [0, 20]
drag, startPoint x: 392, startPoint y: 312, endPoint x: 439, endPoint y: 313, distance: 46.6
click at [439, 313] on td "sweetgreen - Warner Music Group - LA [STREET_ADDRESS]" at bounding box center [439, 296] width 107 height 38
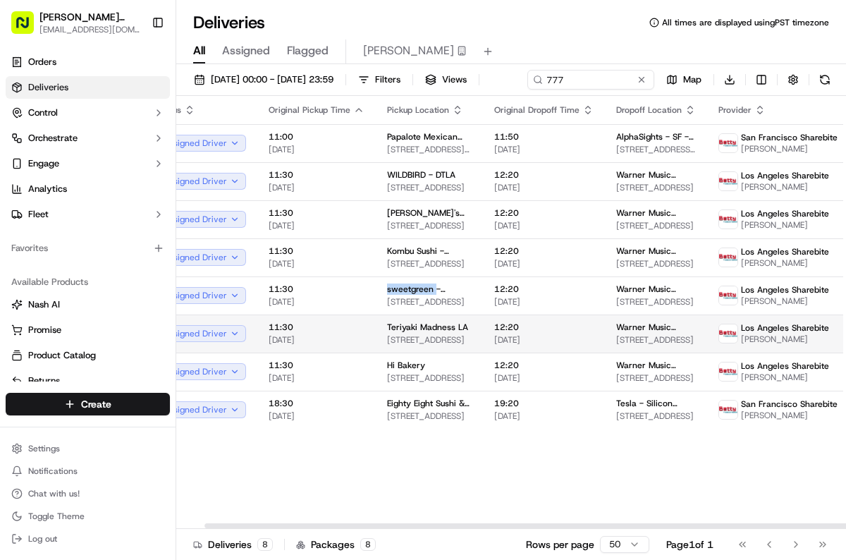
scroll to position [0, 28]
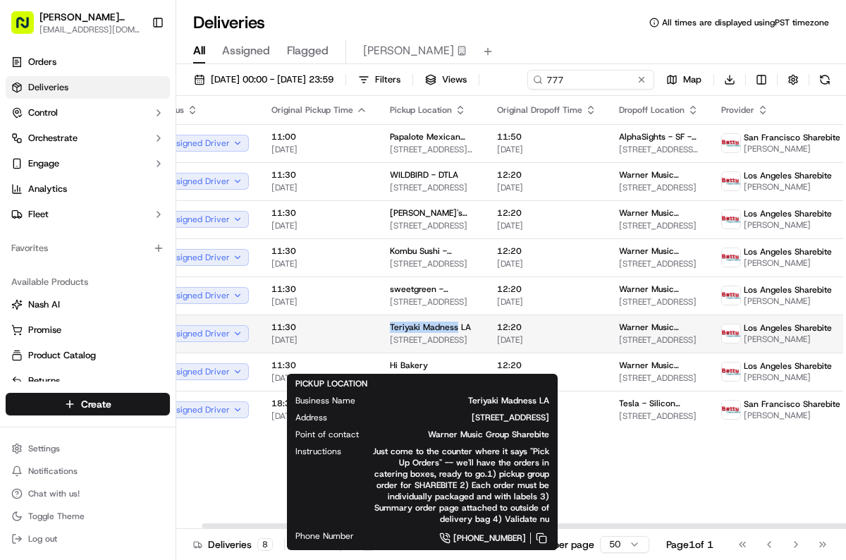
drag, startPoint x: 380, startPoint y: 350, endPoint x: 455, endPoint y: 351, distance: 74.8
click at [455, 351] on td "Teriyaki Madness LA [STREET_ADDRESS]" at bounding box center [432, 334] width 107 height 38
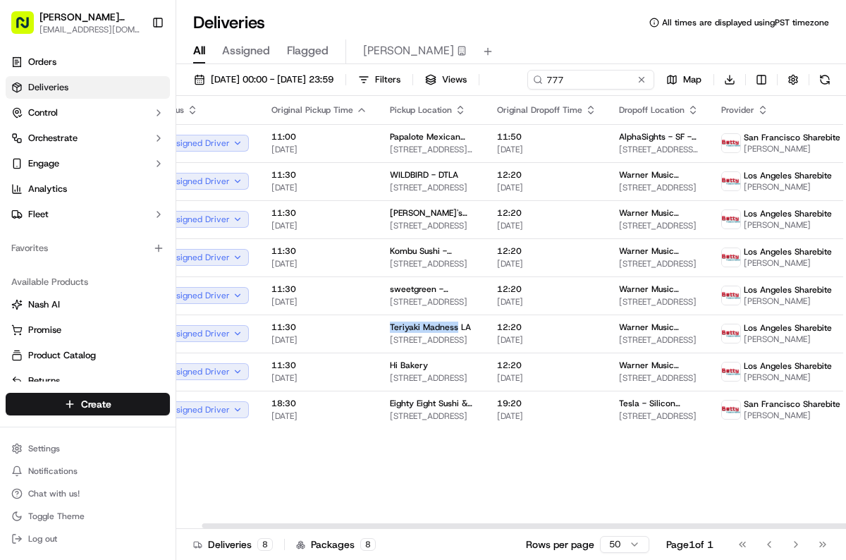
scroll to position [0, 27]
drag, startPoint x: 274, startPoint y: 107, endPoint x: 232, endPoint y: 114, distance: 42.1
click at [485, 90] on input "777" at bounding box center [569, 80] width 169 height 20
drag, startPoint x: 237, startPoint y: 109, endPoint x: 175, endPoint y: 104, distance: 62.2
click at [176, 104] on div "[PERSON_NAME] Transportation [EMAIL_ADDRESS][DOMAIN_NAME] Toggle Sidebar Orders…" at bounding box center [423, 280] width 846 height 560
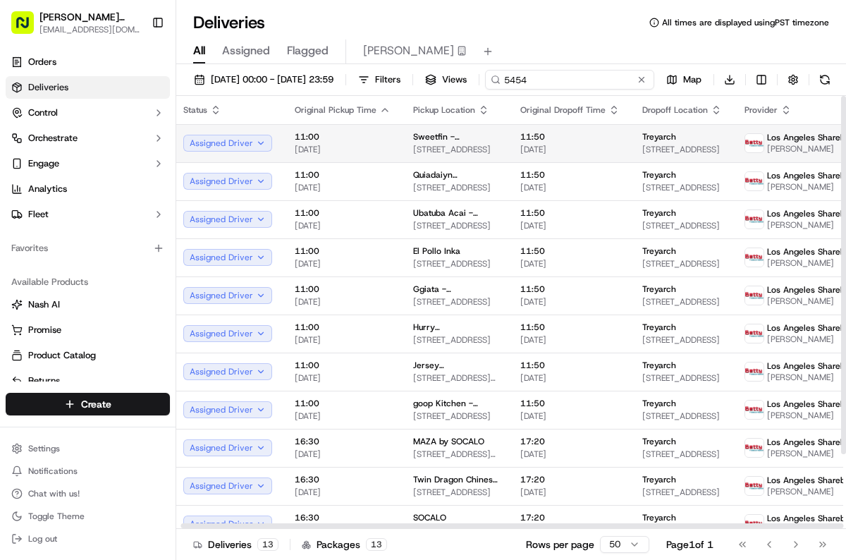
scroll to position [1, 4]
type input "5454"
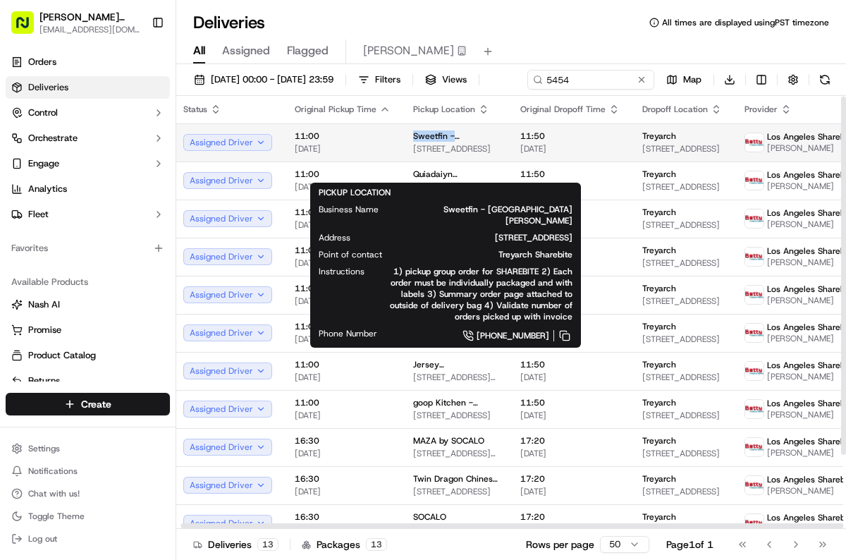
drag, startPoint x: 404, startPoint y: 160, endPoint x: 469, endPoint y: 158, distance: 64.9
click at [469, 158] on td "Sweetfin - [GEOGRAPHIC_DATA][PERSON_NAME] [STREET_ADDRESS]" at bounding box center [455, 142] width 107 height 38
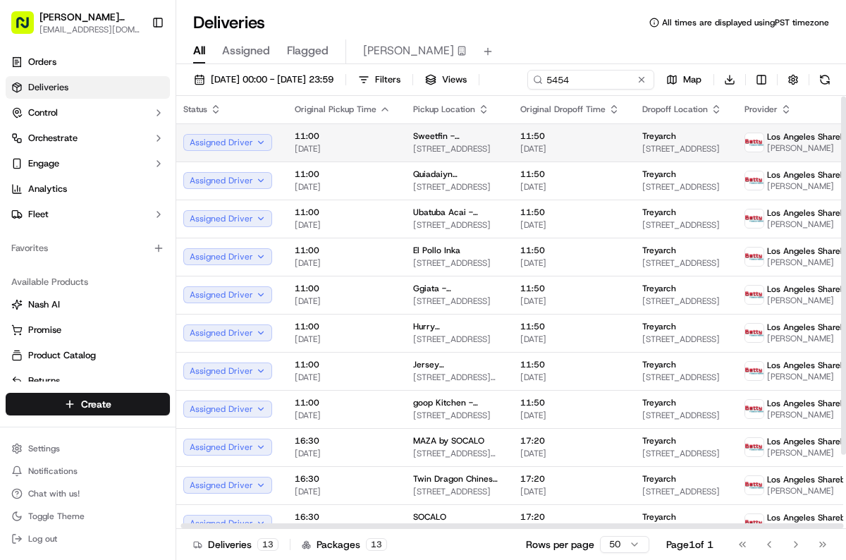
drag, startPoint x: 466, startPoint y: 158, endPoint x: 478, endPoint y: 159, distance: 12.1
click at [478, 142] on span "Sweetfin - [GEOGRAPHIC_DATA][PERSON_NAME]" at bounding box center [455, 135] width 85 height 11
click at [482, 160] on td "Sweetfin - [GEOGRAPHIC_DATA][PERSON_NAME] [STREET_ADDRESS]" at bounding box center [455, 142] width 107 height 38
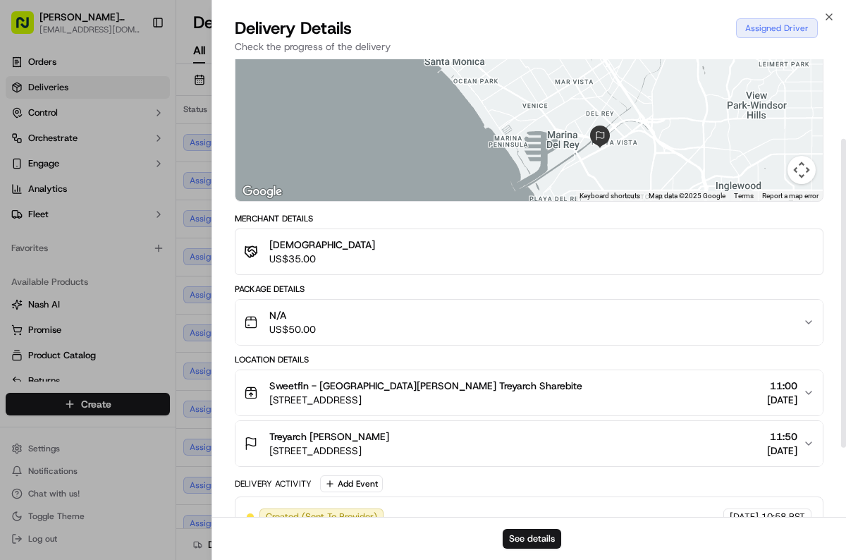
scroll to position [133, 0]
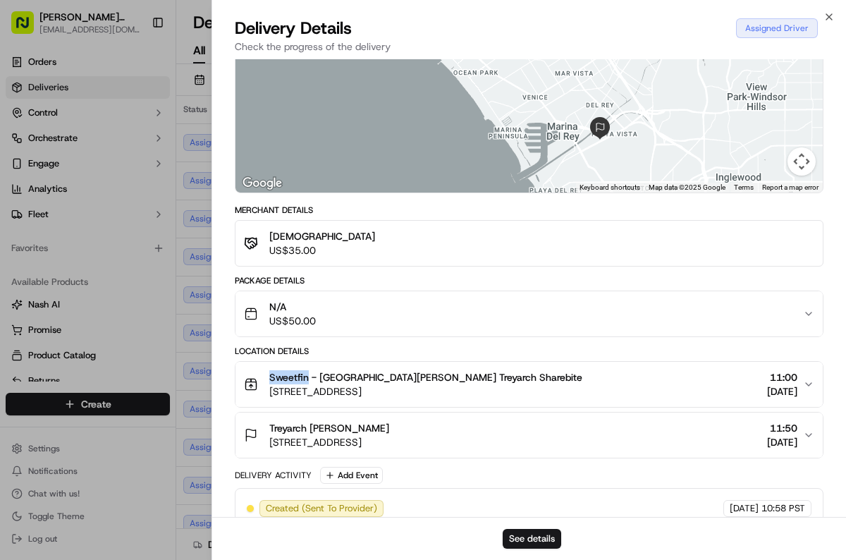
drag, startPoint x: 260, startPoint y: 371, endPoint x: 319, endPoint y: 380, distance: 59.3
click at [308, 372] on div "Sweetfin - [GEOGRAPHIC_DATA][PERSON_NAME] Treyarch Sharebite [STREET_ADDRESS]" at bounding box center [413, 384] width 339 height 28
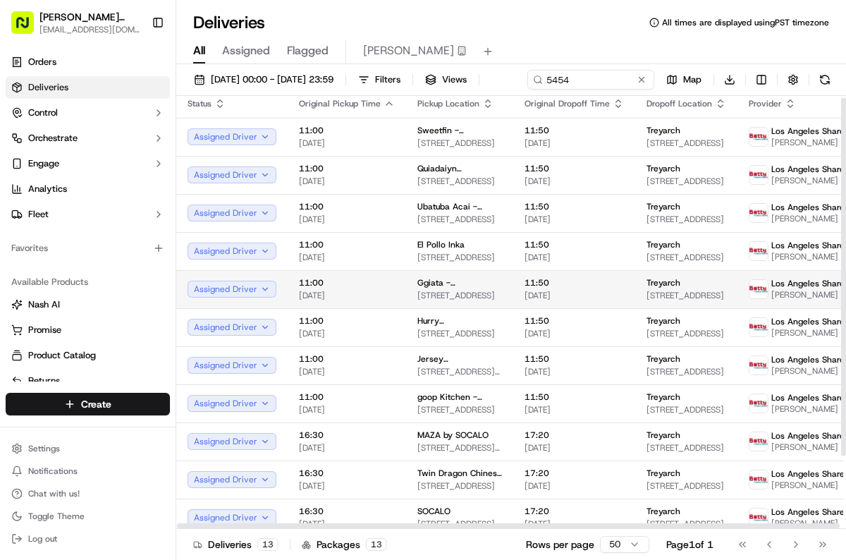
scroll to position [18, 0]
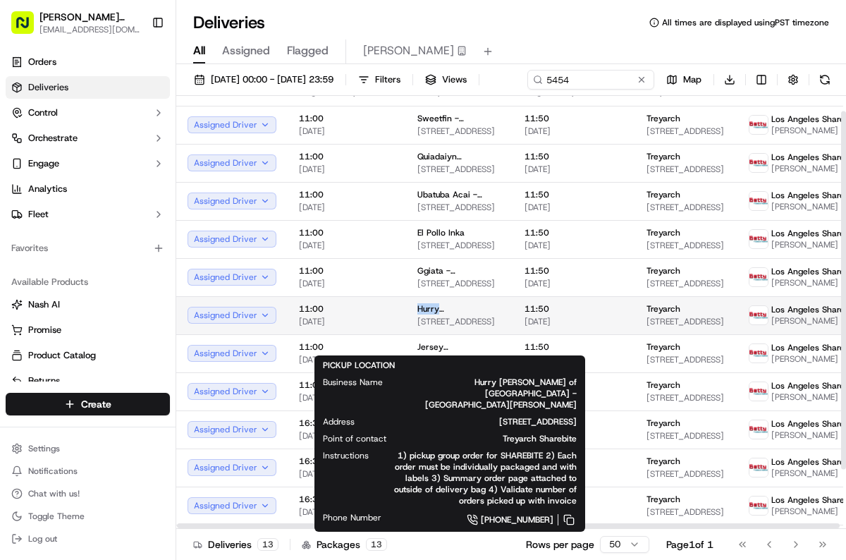
drag, startPoint x: 408, startPoint y: 331, endPoint x: 470, endPoint y: 333, distance: 62.1
click at [470, 333] on td "Hurry [PERSON_NAME] of [GEOGRAPHIC_DATA] - [GEOGRAPHIC_DATA][PERSON_NAME] [STRE…" at bounding box center [459, 315] width 107 height 38
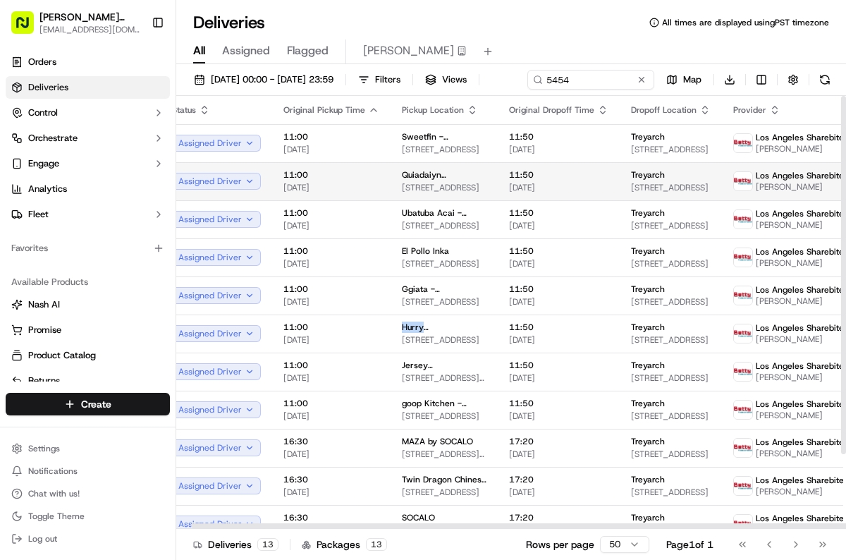
scroll to position [6, 16]
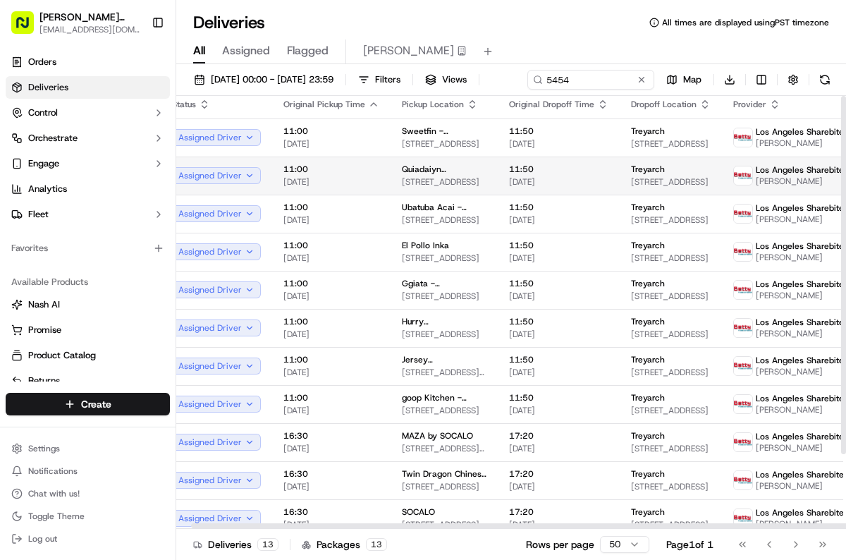
click at [418, 188] on span "[STREET_ADDRESS]" at bounding box center [444, 181] width 85 height 11
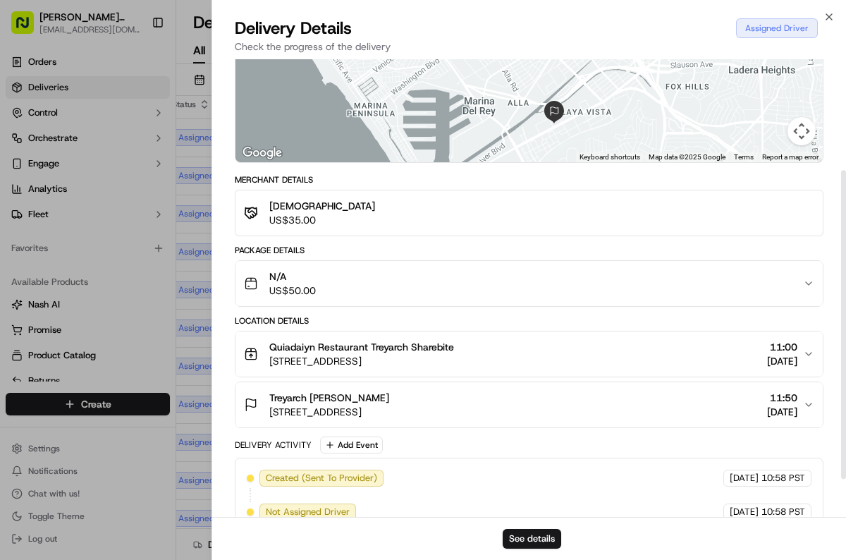
scroll to position [170, 0]
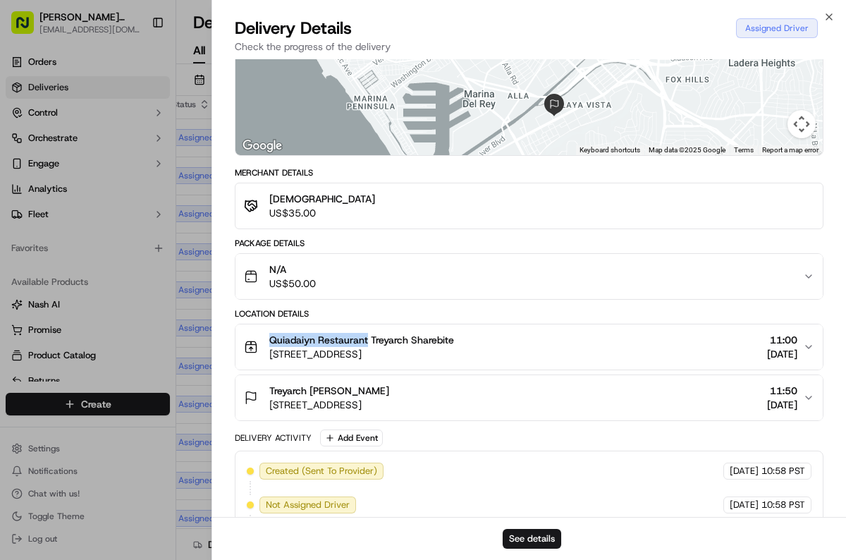
drag, startPoint x: 265, startPoint y: 338, endPoint x: 365, endPoint y: 339, distance: 100.2
click at [365, 339] on div "Quiadaiyn Restaurant [GEOGRAPHIC_DATA] Sharebite [STREET_ADDRESS]" at bounding box center [349, 347] width 210 height 28
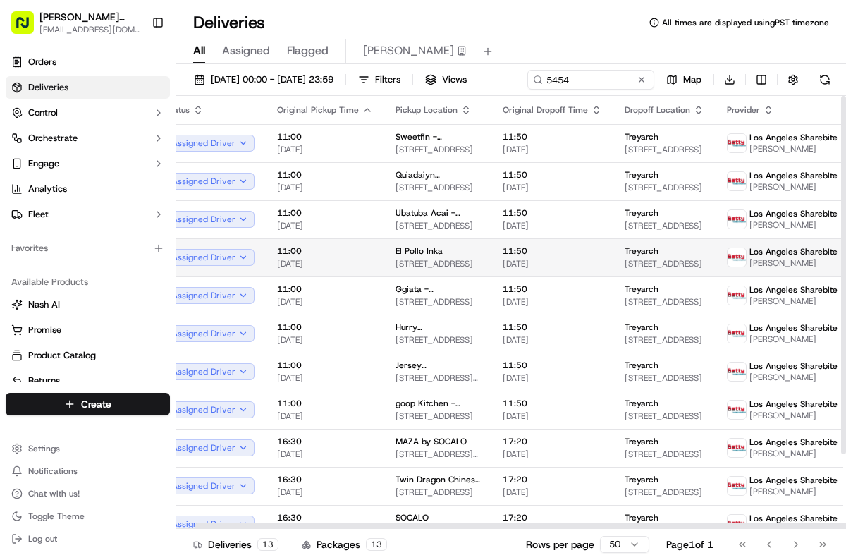
scroll to position [2, 23]
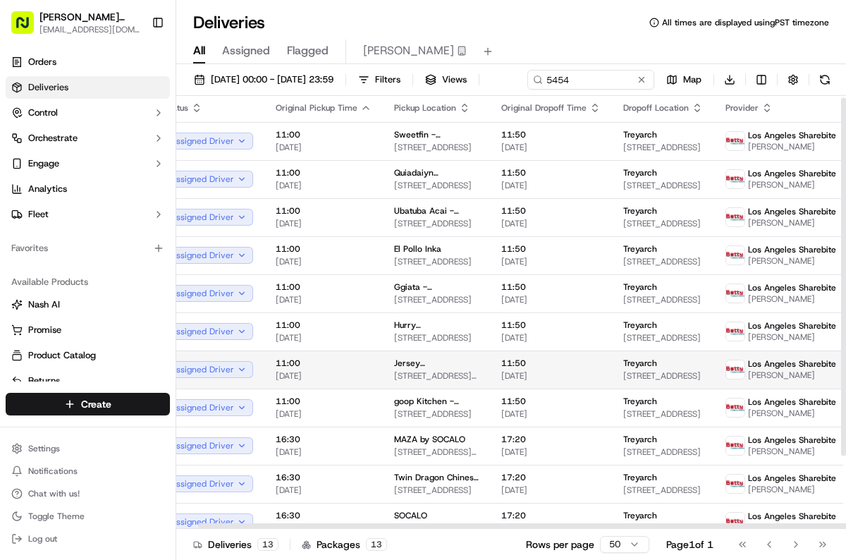
drag, startPoint x: 436, startPoint y: 392, endPoint x: 448, endPoint y: 392, distance: 12.0
click at [439, 369] on span "Jersey [PERSON_NAME]'s Subs - [GEOGRAPHIC_DATA]" at bounding box center [436, 363] width 85 height 11
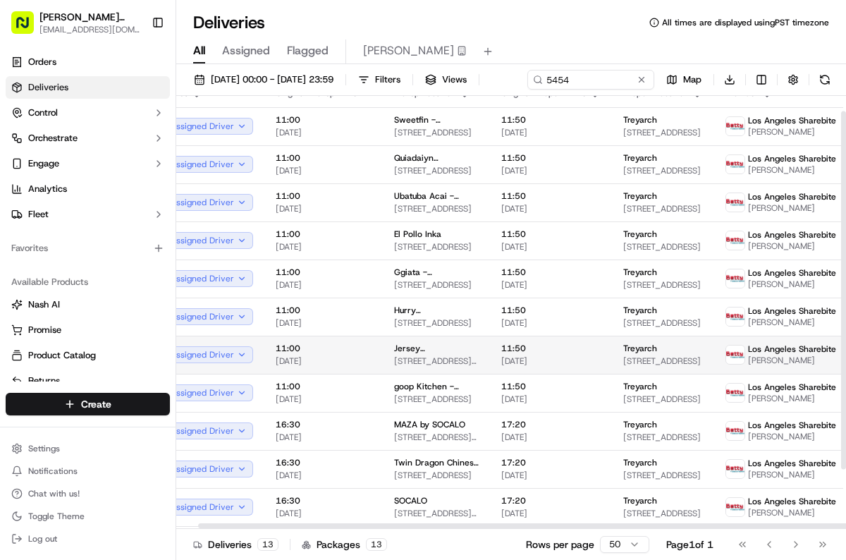
scroll to position [18, 23]
click at [470, 372] on td "Jersey [PERSON_NAME]'s Subs - [GEOGRAPHIC_DATA][STREET_ADDRESS][PERSON_NAME][GE…" at bounding box center [436, 353] width 107 height 38
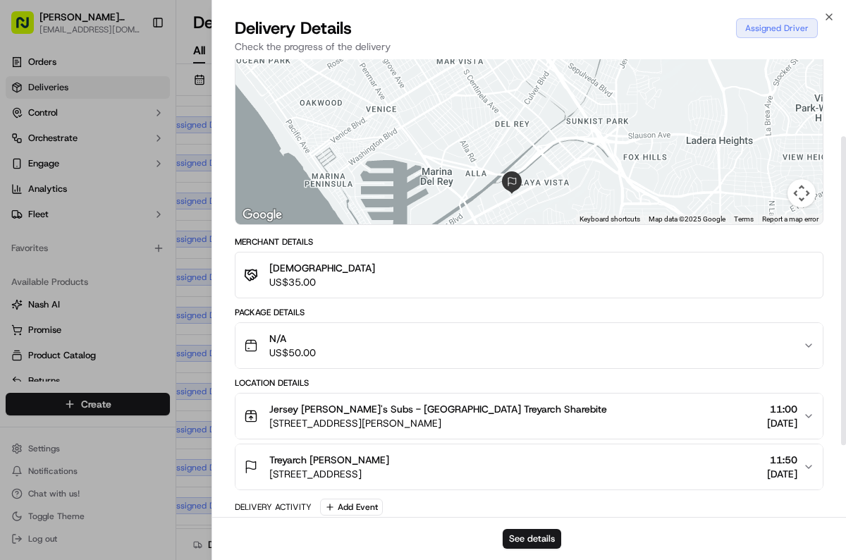
scroll to position [124, 0]
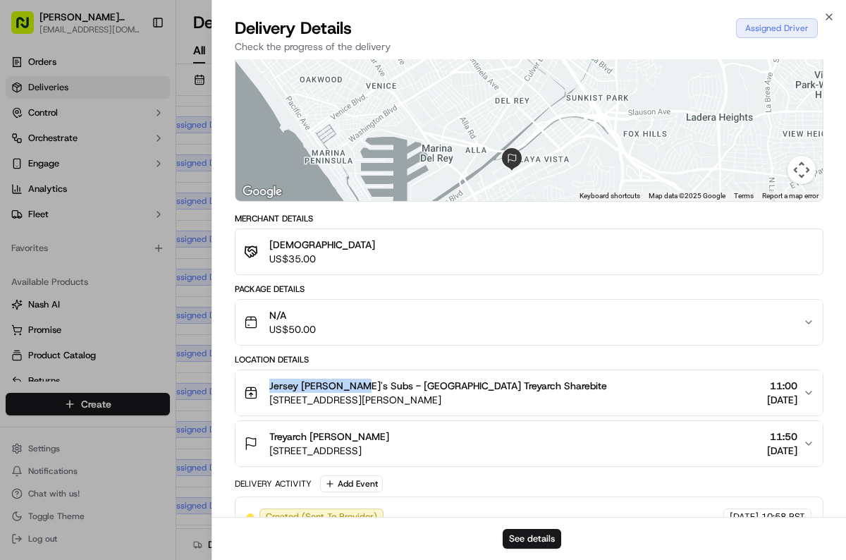
drag, startPoint x: 263, startPoint y: 384, endPoint x: 353, endPoint y: 384, distance: 89.6
click at [353, 384] on div "Jersey [PERSON_NAME]'s Subs - [GEOGRAPHIC_DATA] Treyarch Sharebite [STREET_ADDR…" at bounding box center [425, 393] width 363 height 28
click at [210, 245] on body "[PERSON_NAME] Transportation [EMAIL_ADDRESS][DOMAIN_NAME] Toggle Sidebar Orders…" at bounding box center [423, 280] width 846 height 560
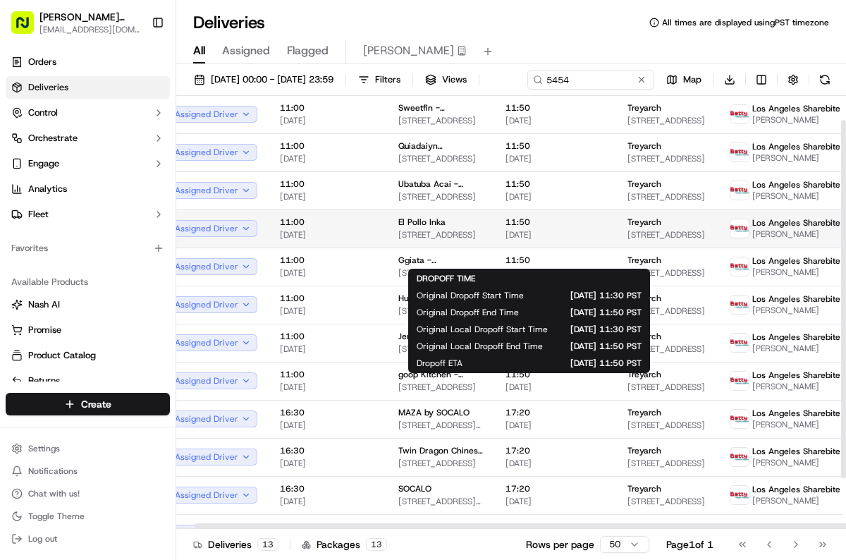
scroll to position [32, 19]
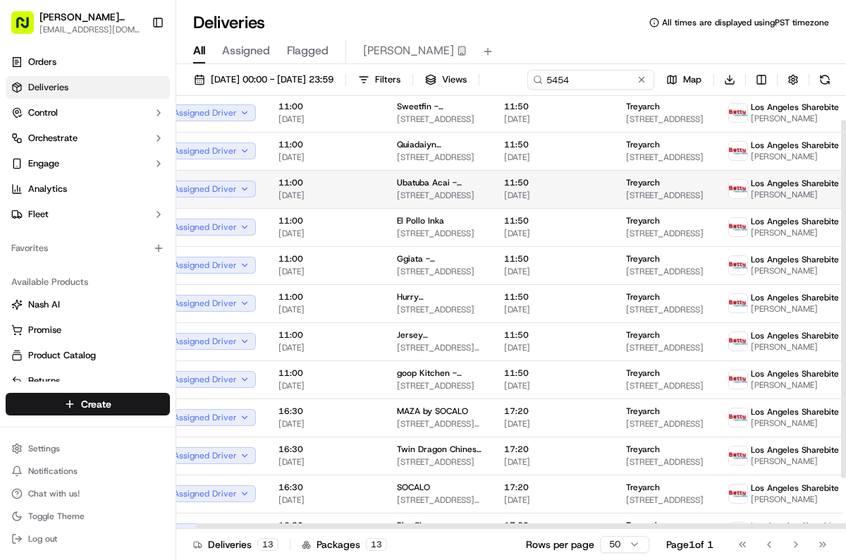
click at [473, 208] on td "Ubatuba Acai - [GEOGRAPHIC_DATA][PERSON_NAME] [STREET_ADDRESS]" at bounding box center [439, 189] width 107 height 38
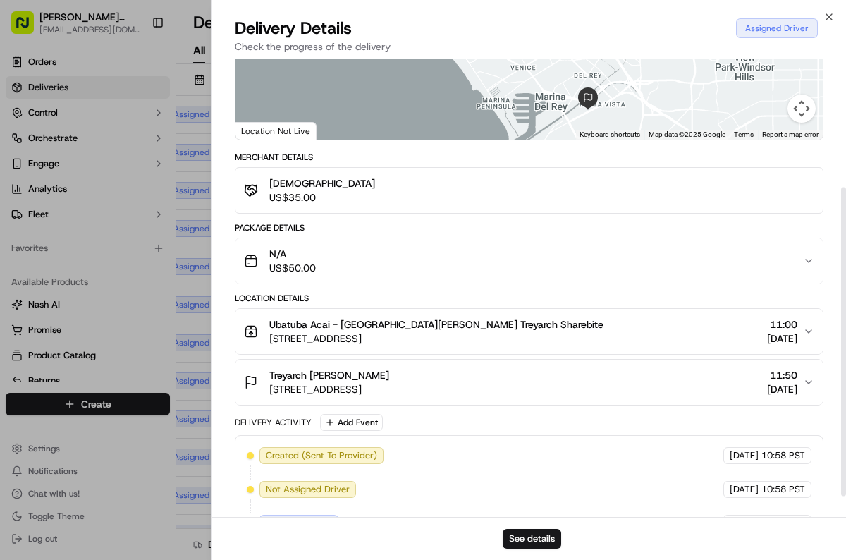
scroll to position [190, 0]
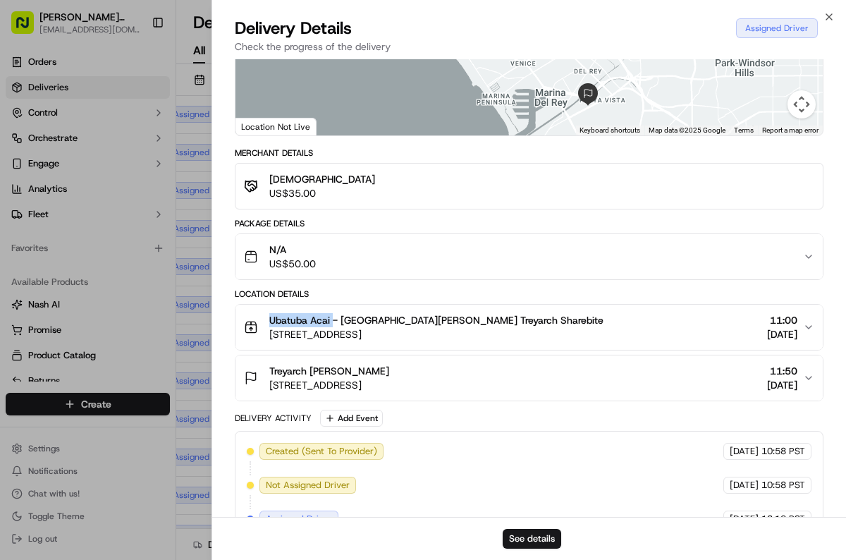
drag, startPoint x: 265, startPoint y: 317, endPoint x: 333, endPoint y: 321, distance: 68.6
click at [333, 321] on div "Ubatuba Acai - [GEOGRAPHIC_DATA][PERSON_NAME] Treyarch Sharebite [STREET_ADDRES…" at bounding box center [424, 327] width 360 height 28
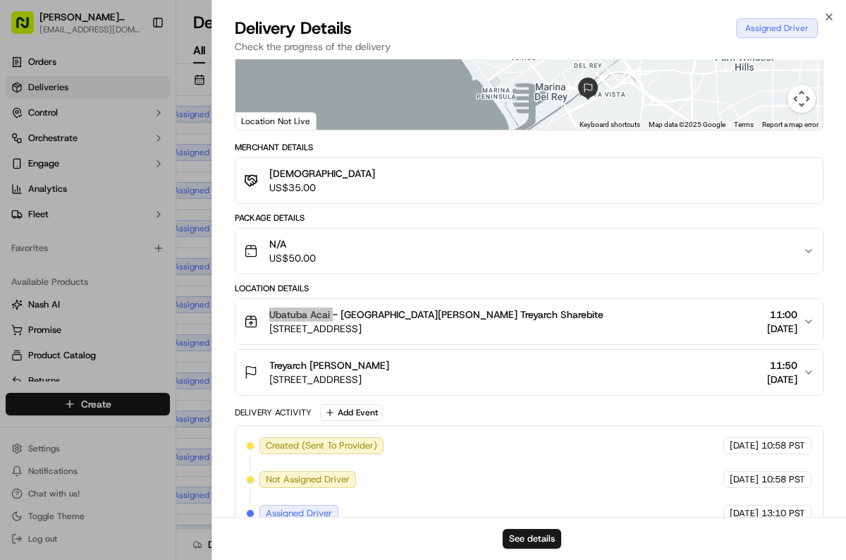
scroll to position [206, 0]
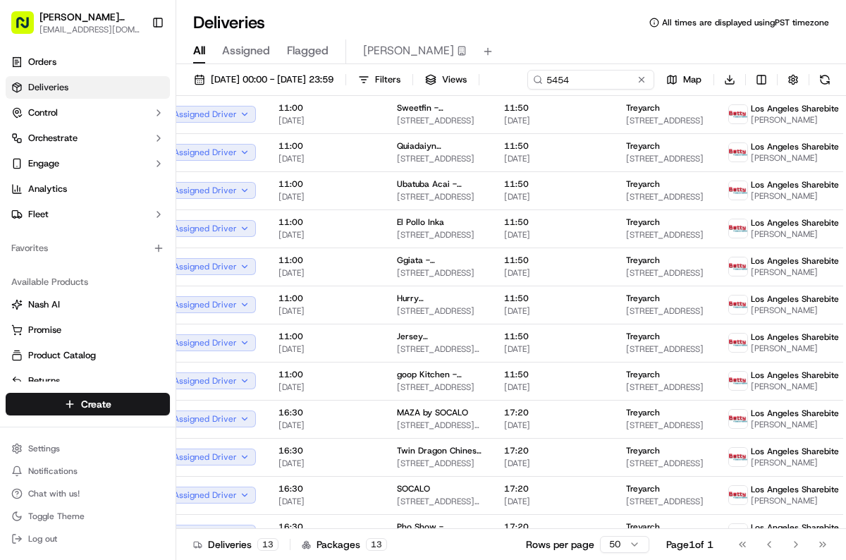
drag, startPoint x: 126, startPoint y: 274, endPoint x: 130, endPoint y: 265, distance: 9.2
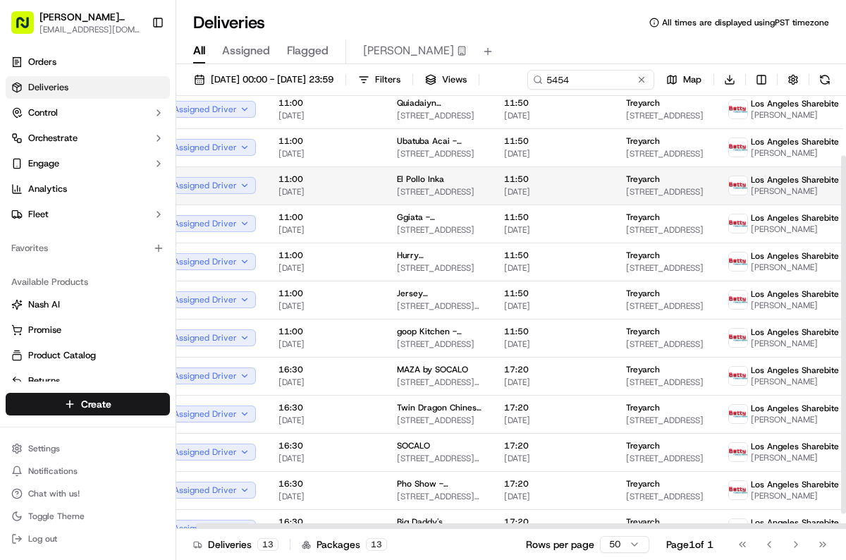
scroll to position [70, 20]
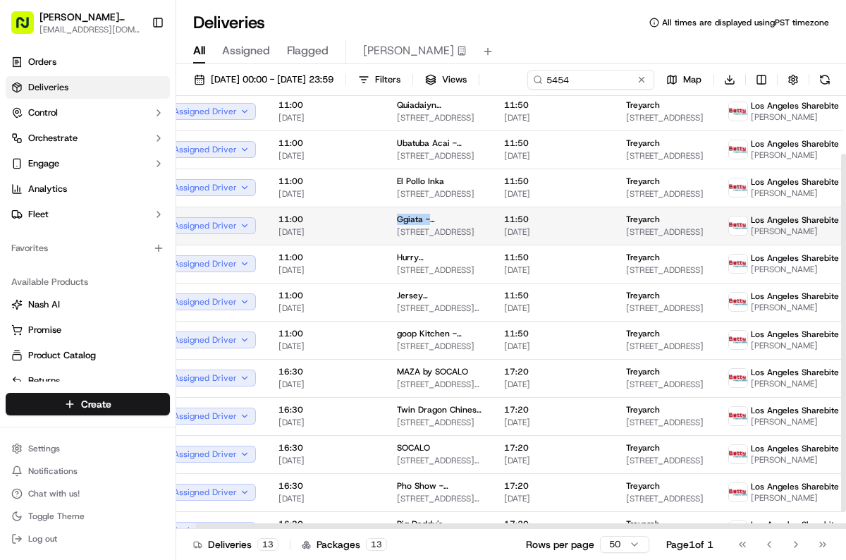
drag, startPoint x: 396, startPoint y: 243, endPoint x: 469, endPoint y: 245, distance: 73.4
click at [469, 245] on td "Ggiata - [GEOGRAPHIC_DATA] [STREET_ADDRESS]" at bounding box center [439, 226] width 107 height 38
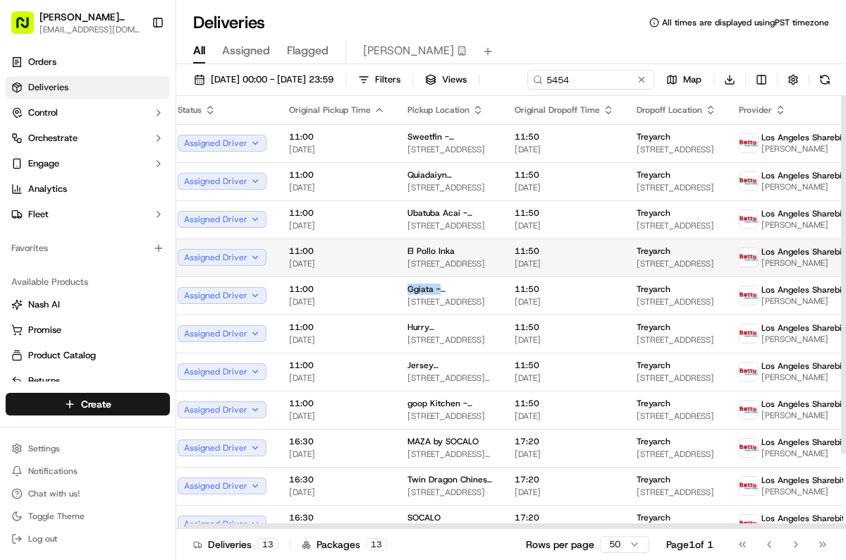
scroll to position [0, 8]
drag, startPoint x: 396, startPoint y: 272, endPoint x: 464, endPoint y: 274, distance: 67.7
click at [464, 274] on td "El Pollo Inka [STREET_ADDRESS]" at bounding box center [451, 257] width 107 height 38
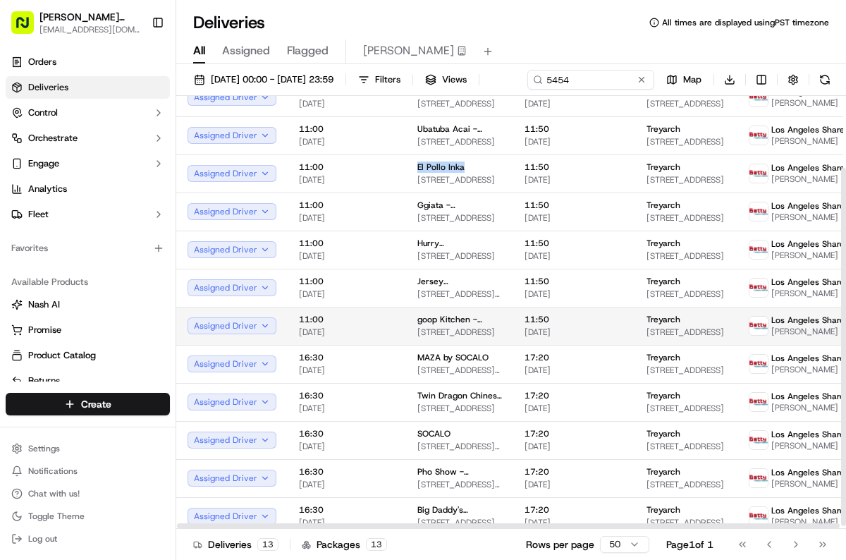
scroll to position [90, 0]
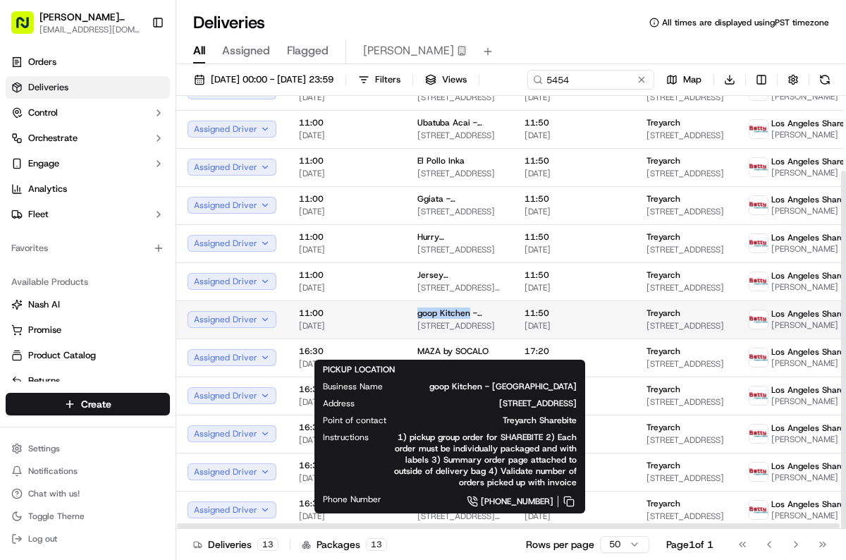
drag, startPoint x: 437, startPoint y: 335, endPoint x: 466, endPoint y: 338, distance: 28.4
click at [466, 338] on td "goop Kitchen - [GEOGRAPHIC_DATA] [STREET_ADDRESS]" at bounding box center [459, 319] width 107 height 38
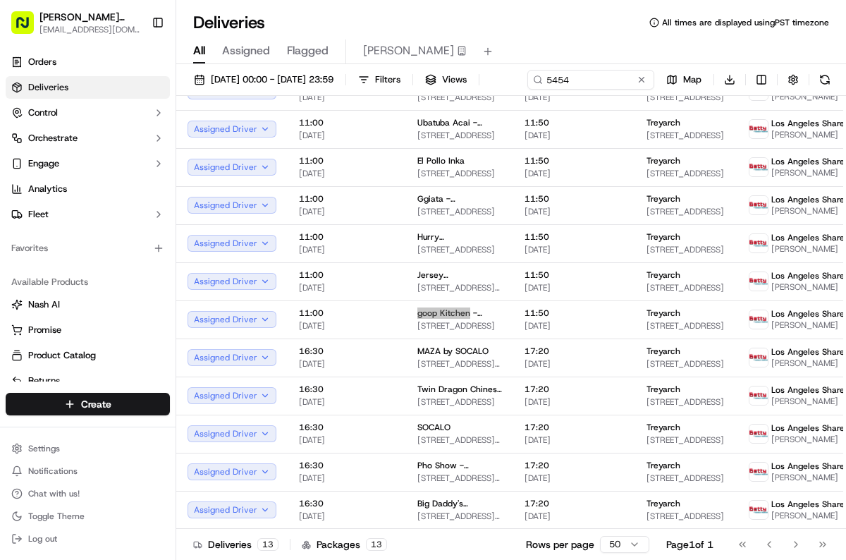
scroll to position [16, 0]
